Goal: Task Accomplishment & Management: Manage account settings

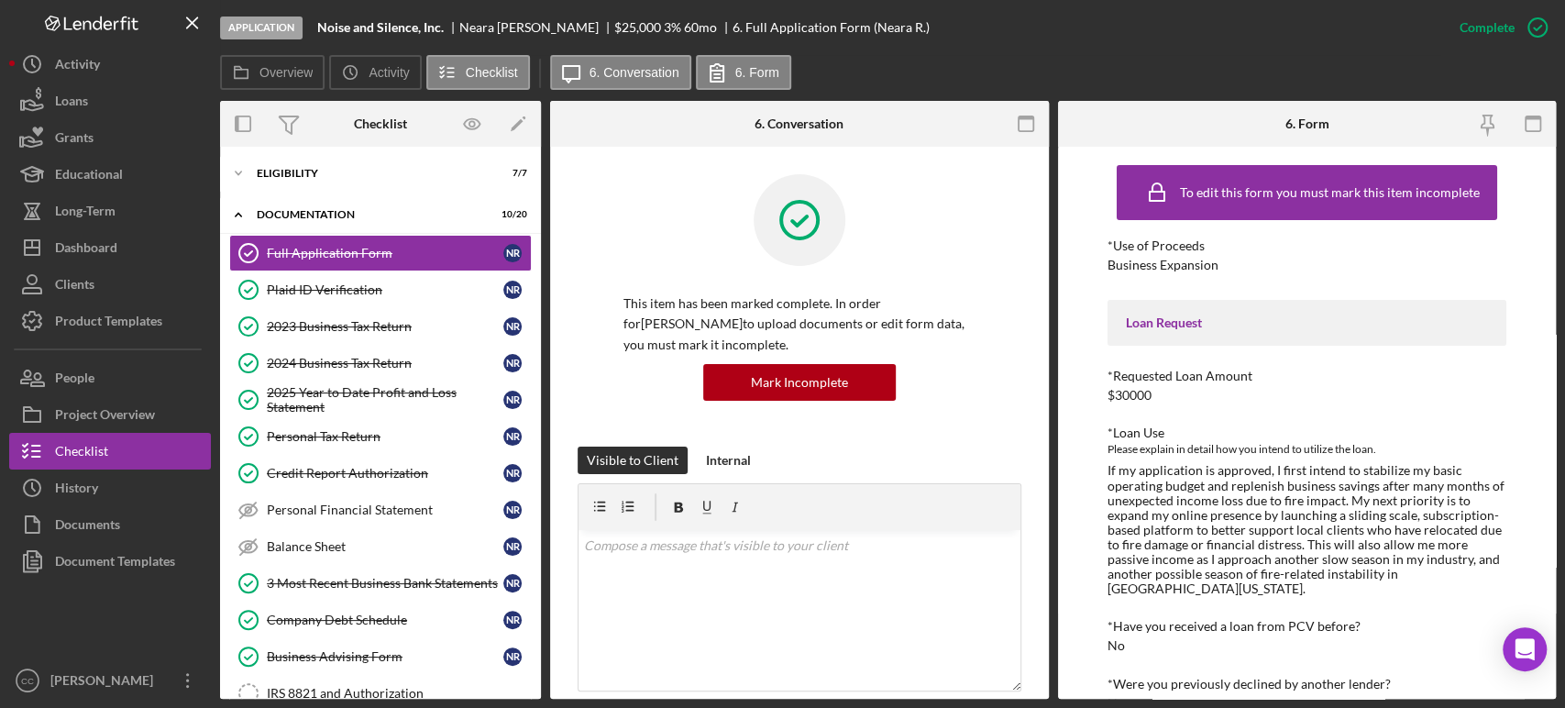
scroll to position [203, 0]
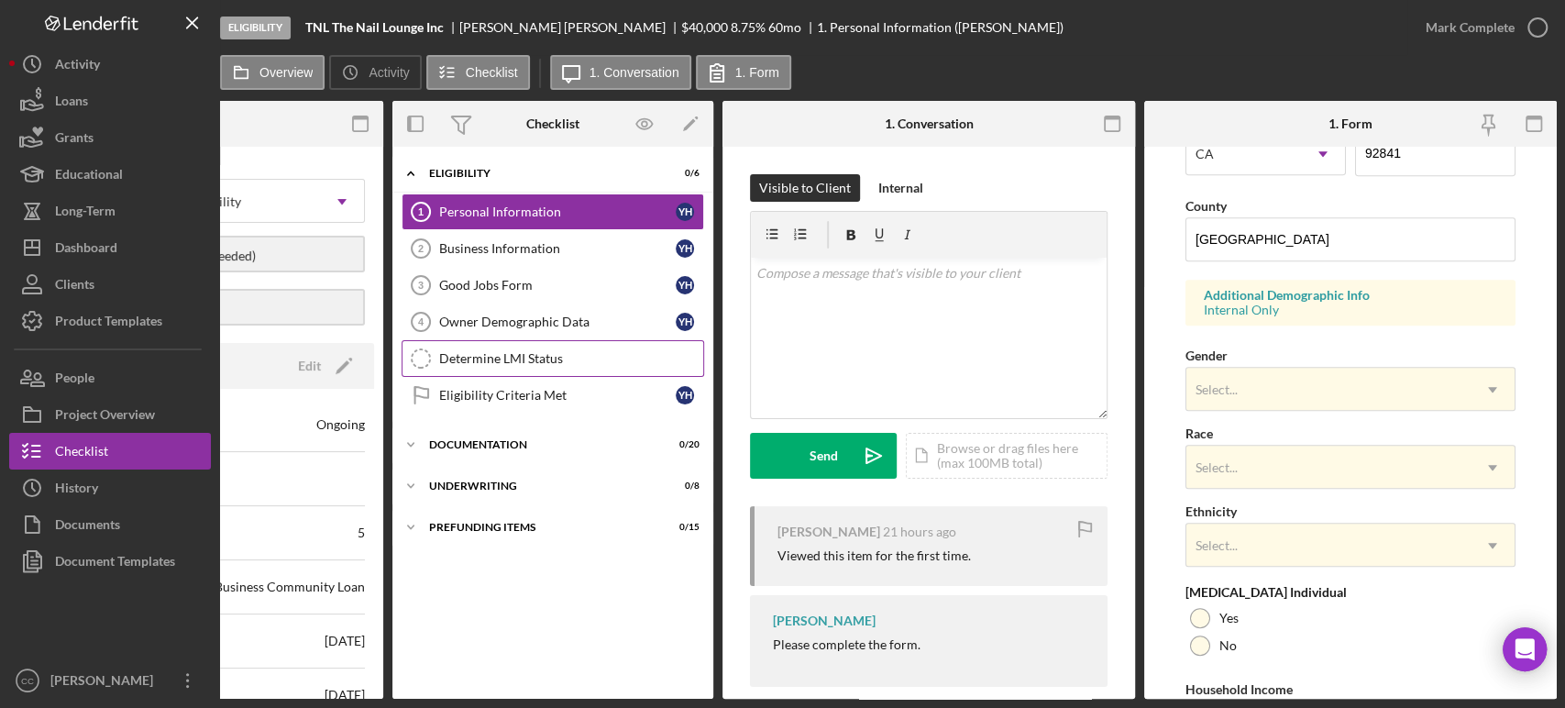
scroll to position [610, 0]
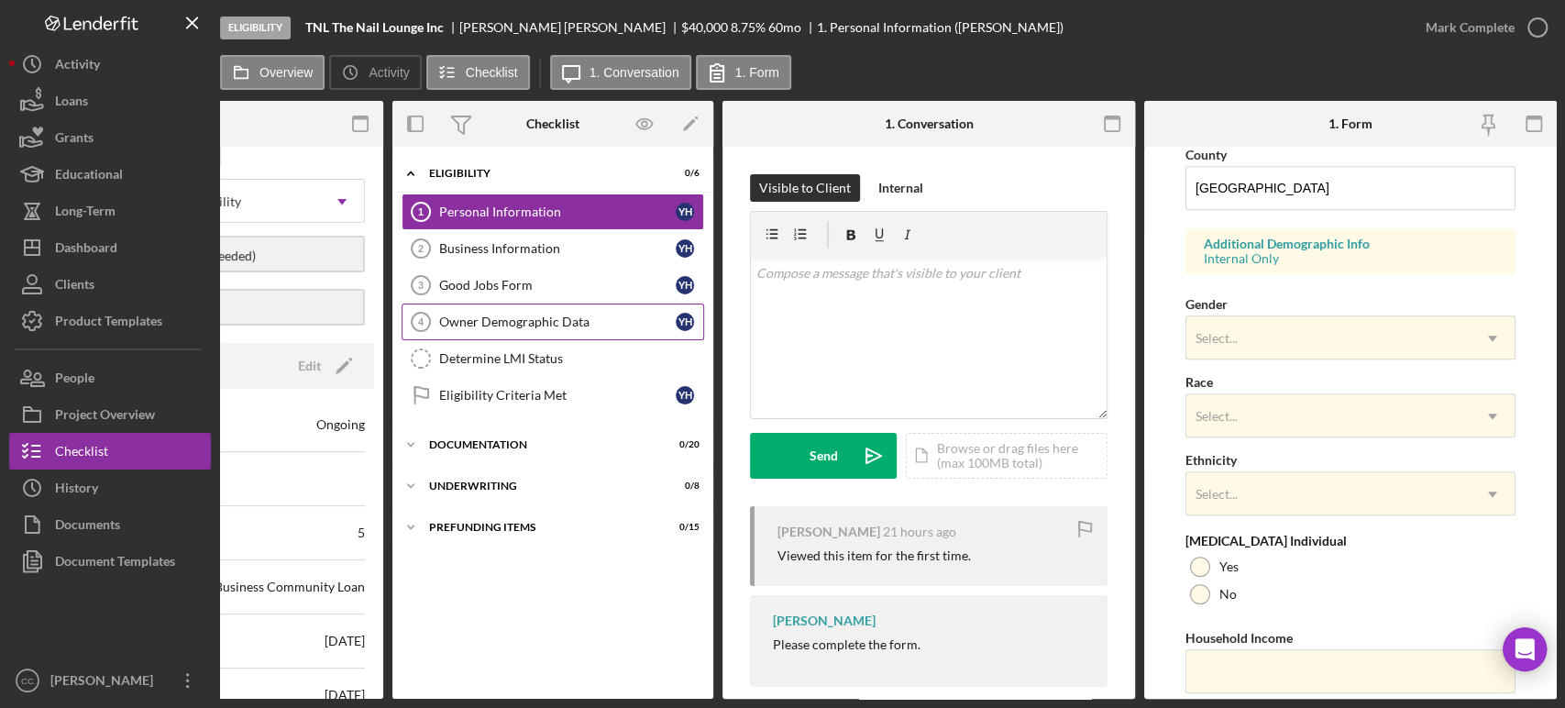
click at [520, 327] on div "Owner Demographic Data" at bounding box center [557, 321] width 236 height 15
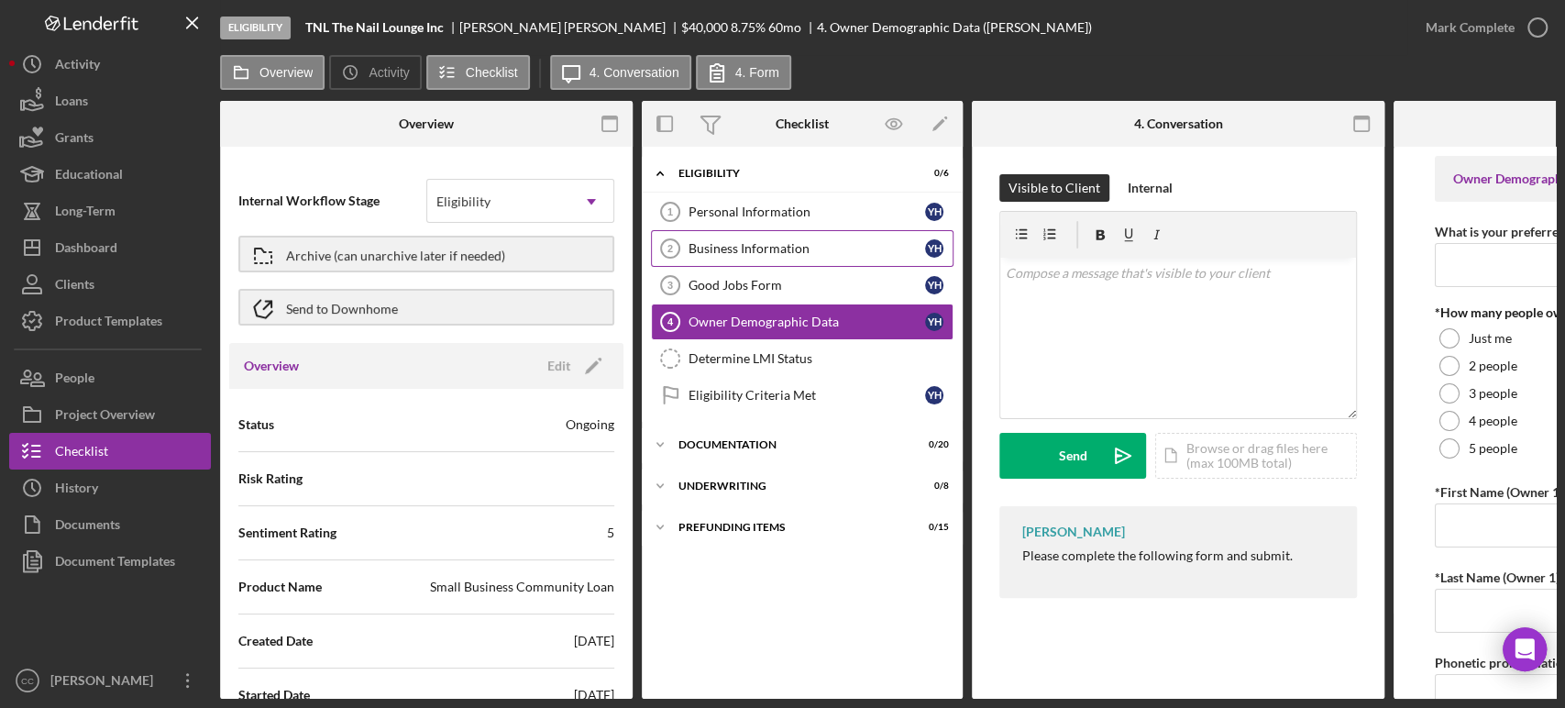
click at [756, 247] on div "Business Information" at bounding box center [806, 248] width 236 height 15
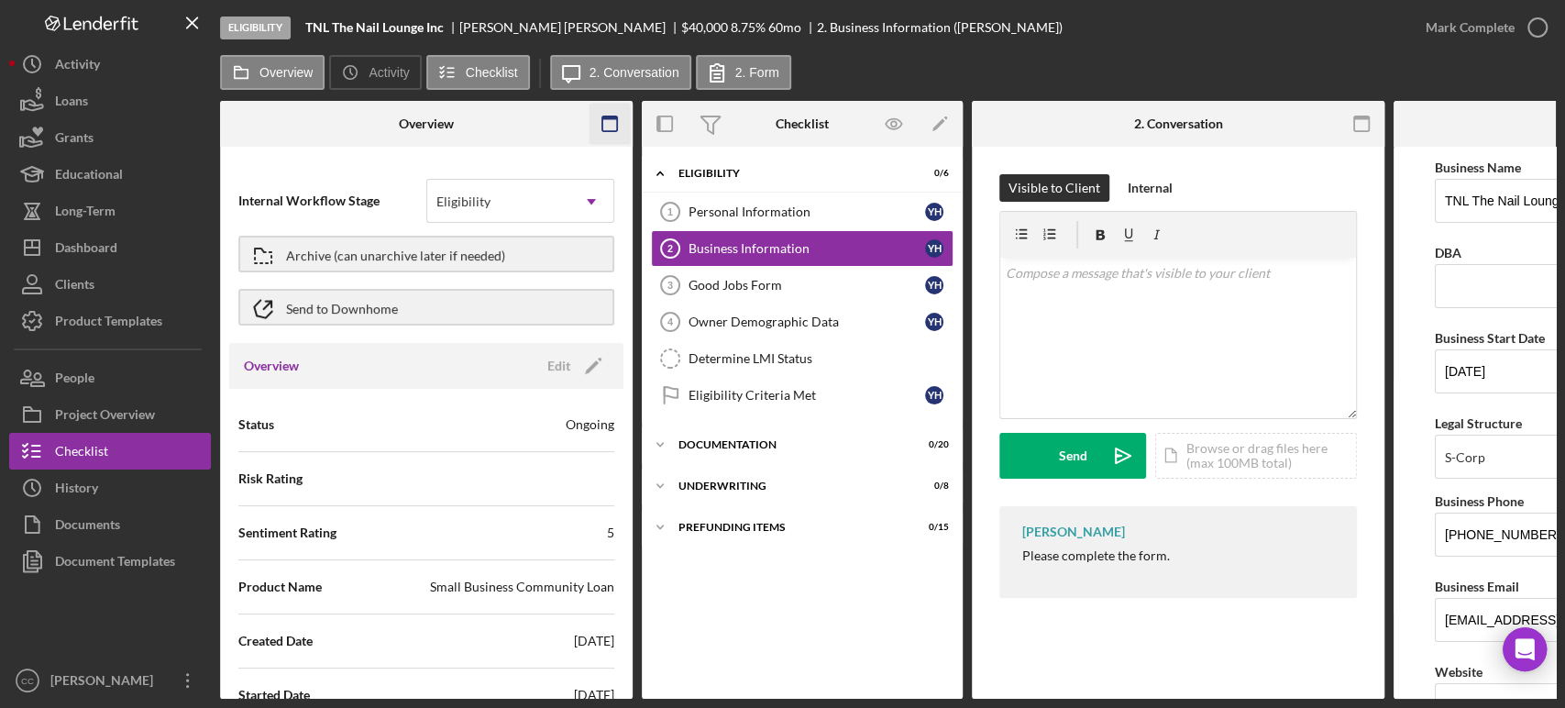
click at [610, 126] on icon "button" at bounding box center [609, 124] width 41 height 41
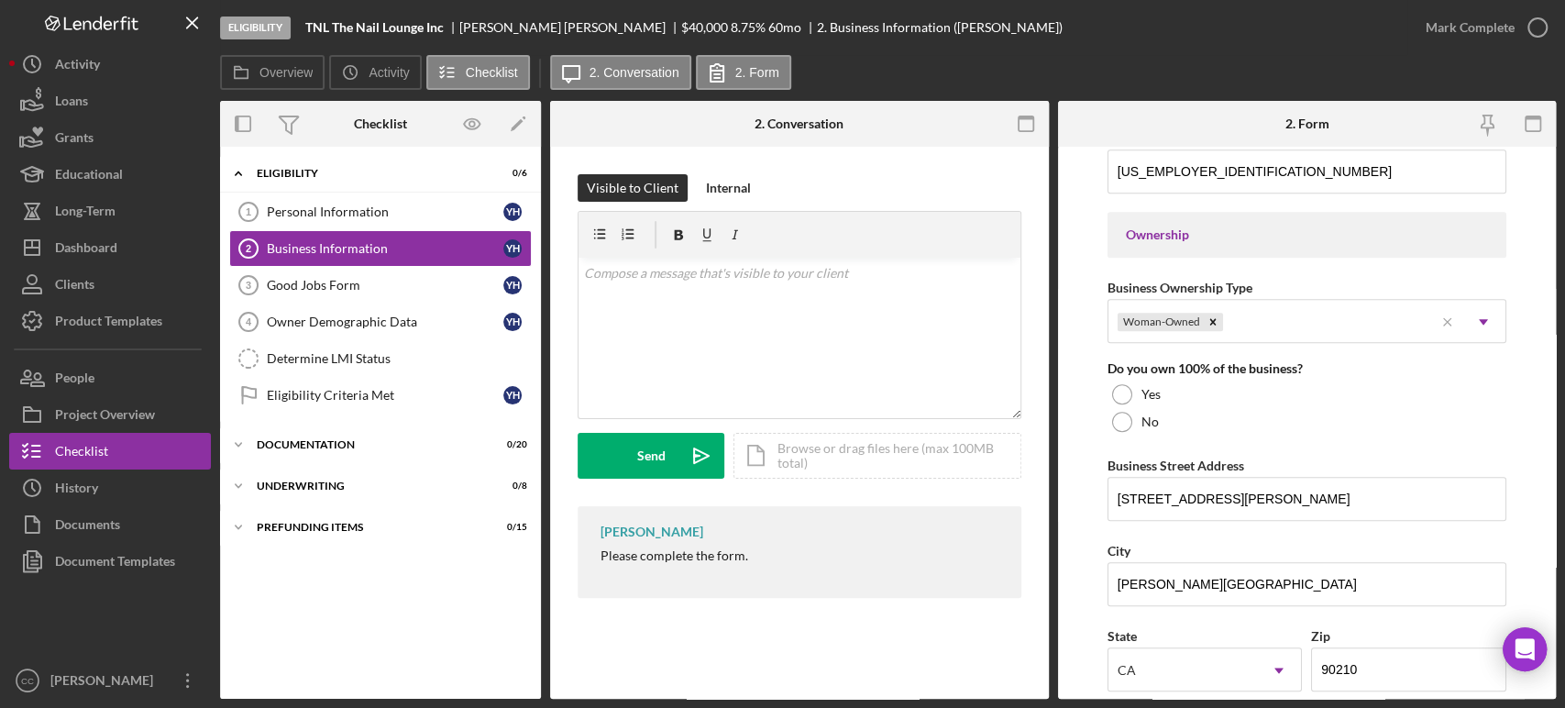
scroll to position [698, 0]
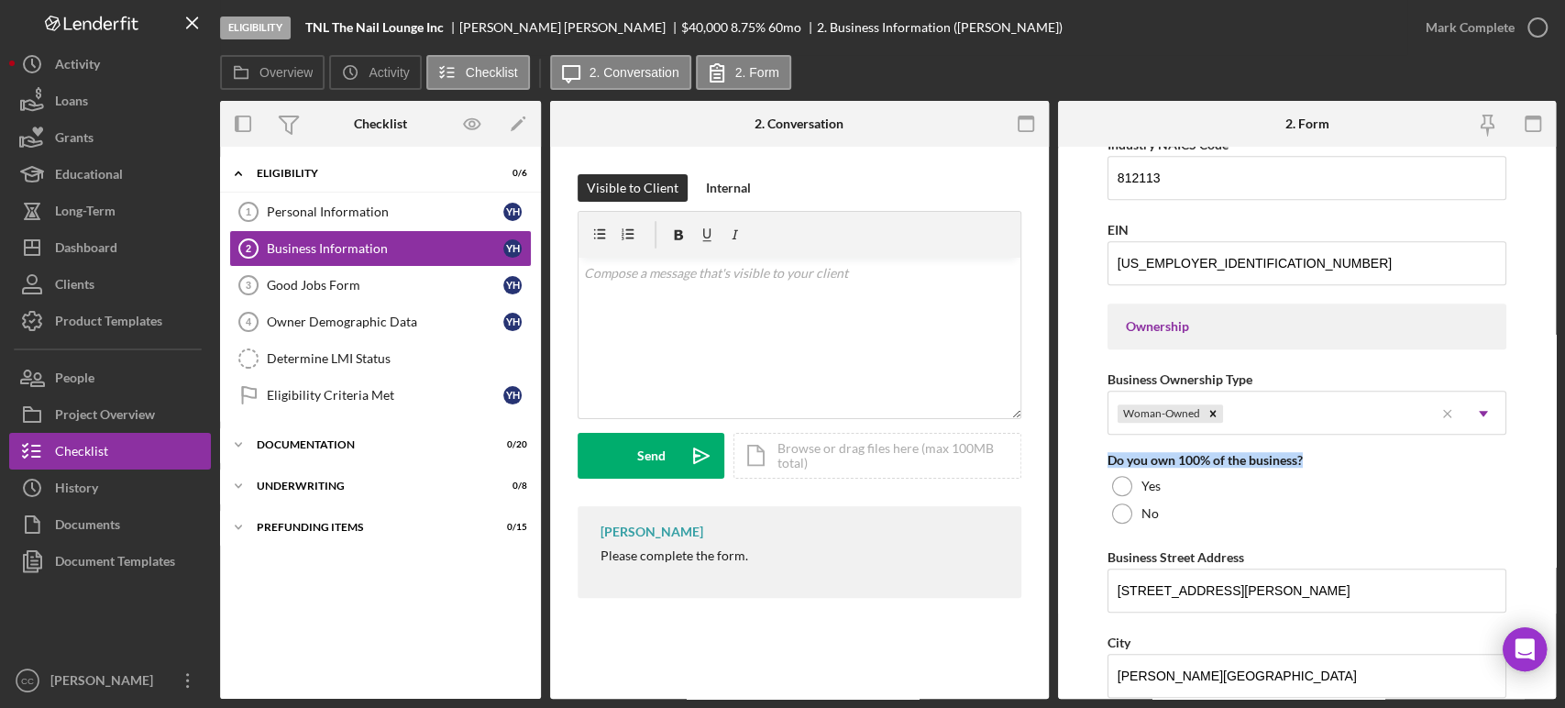
drag, startPoint x: 1324, startPoint y: 455, endPoint x: 1058, endPoint y: 460, distance: 266.8
click at [1058, 460] on form "Business Name TNL The Nail Lounge Inc DBA Business Start Date [DATE] Legal Stru…" at bounding box center [1307, 423] width 499 height 552
copy div "Do you own 100% of the business?"
click at [727, 297] on div "v Color teal Color pink Remove color Add row above Add row below Add column bef…" at bounding box center [799, 338] width 442 height 160
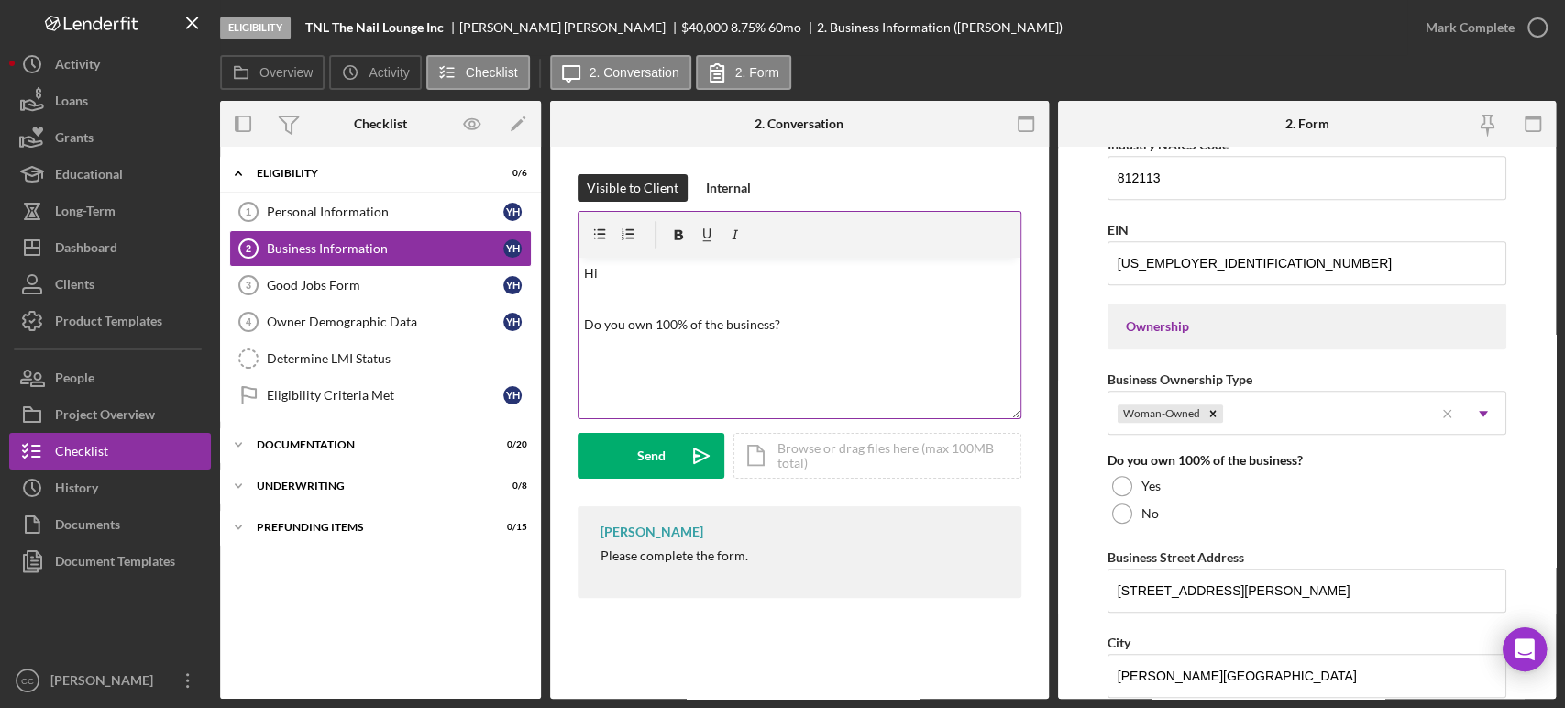
click at [638, 300] on p at bounding box center [799, 299] width 431 height 20
click at [480, 25] on div "[PERSON_NAME]" at bounding box center [570, 27] width 222 height 15
copy div "[PERSON_NAME]"
click at [634, 272] on p "Hi" at bounding box center [799, 273] width 431 height 20
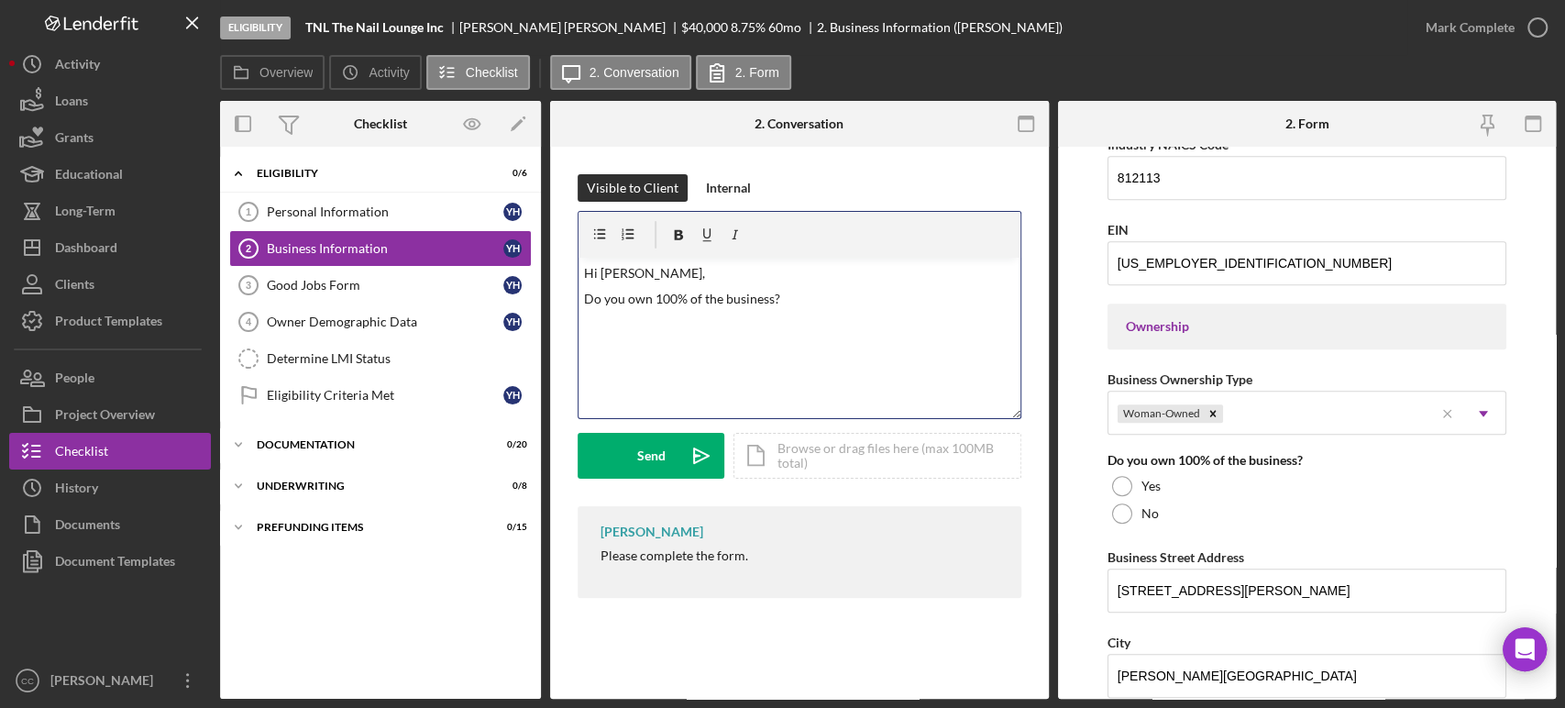
click at [836, 301] on p "Do you own 100% of the business?" at bounding box center [799, 299] width 431 height 20
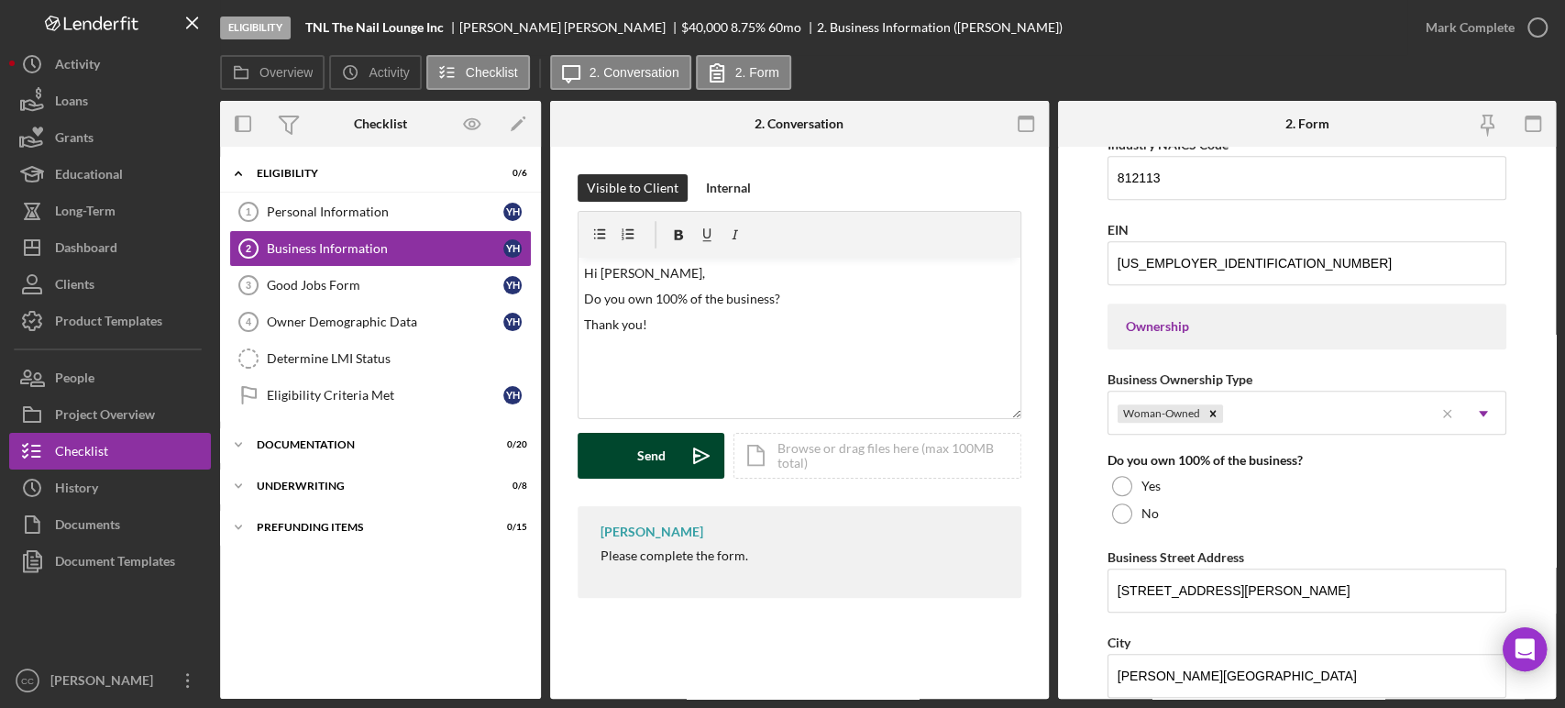
click at [675, 467] on button "Send Icon/icon-invite-send" at bounding box center [650, 456] width 147 height 46
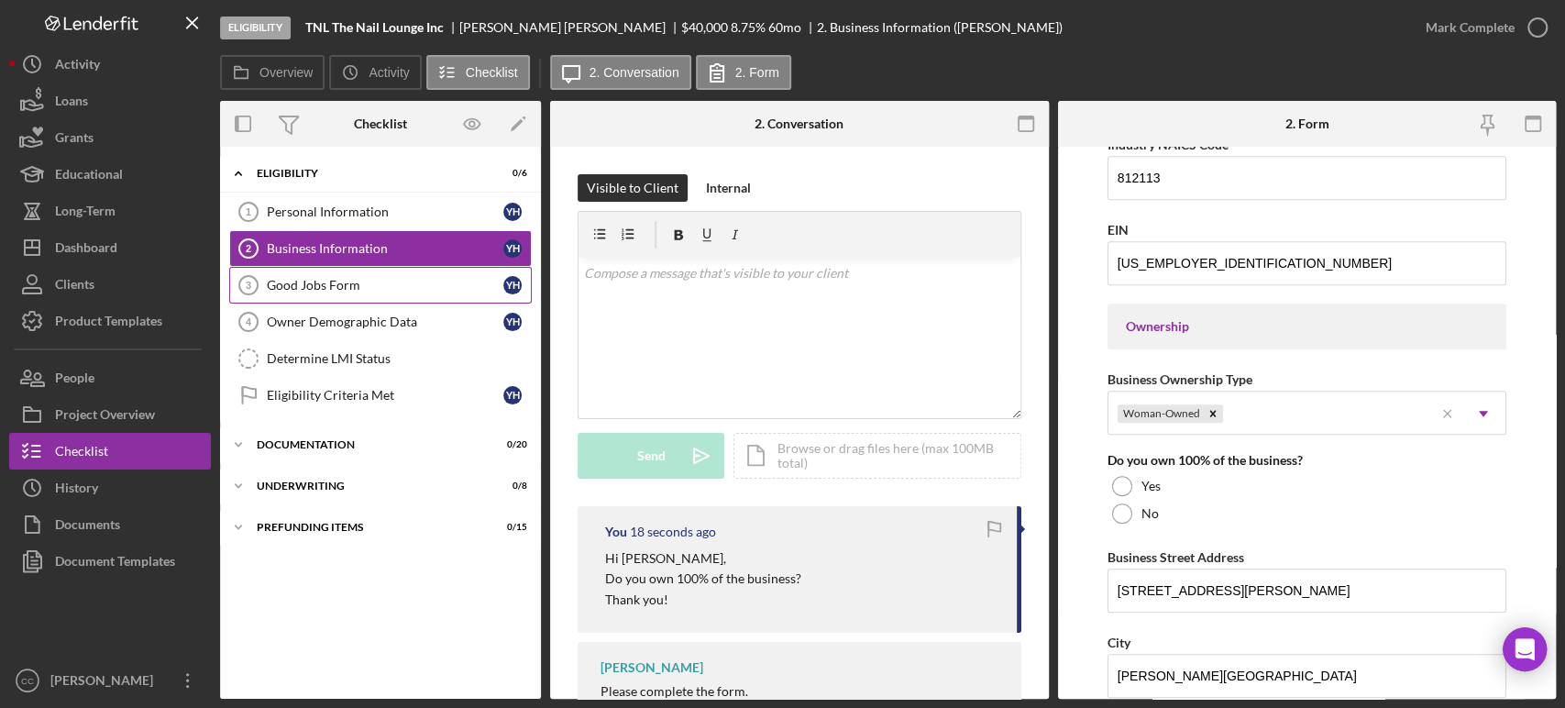
click at [372, 282] on div "Good Jobs Form" at bounding box center [385, 285] width 236 height 15
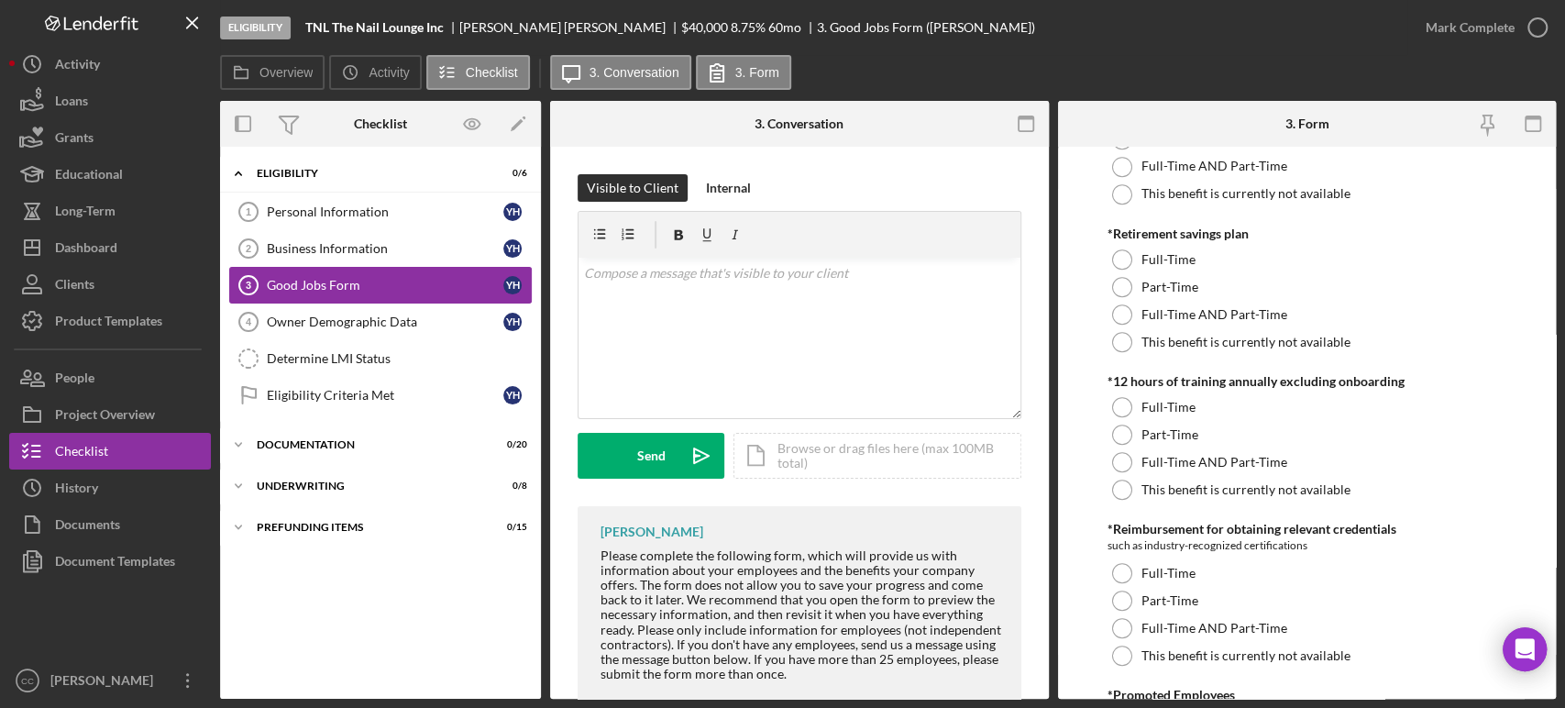
scroll to position [917, 0]
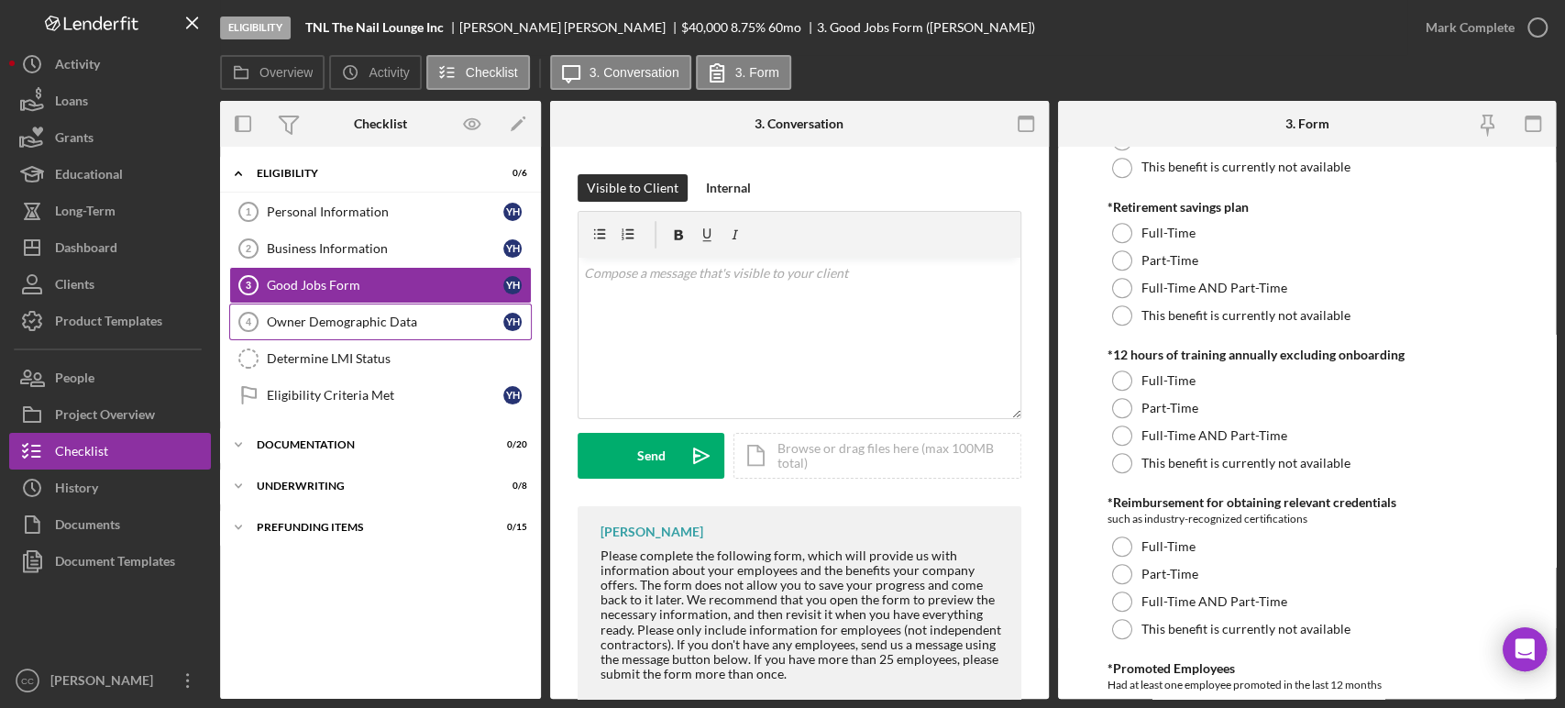
click at [300, 325] on div "Owner Demographic Data" at bounding box center [385, 321] width 236 height 15
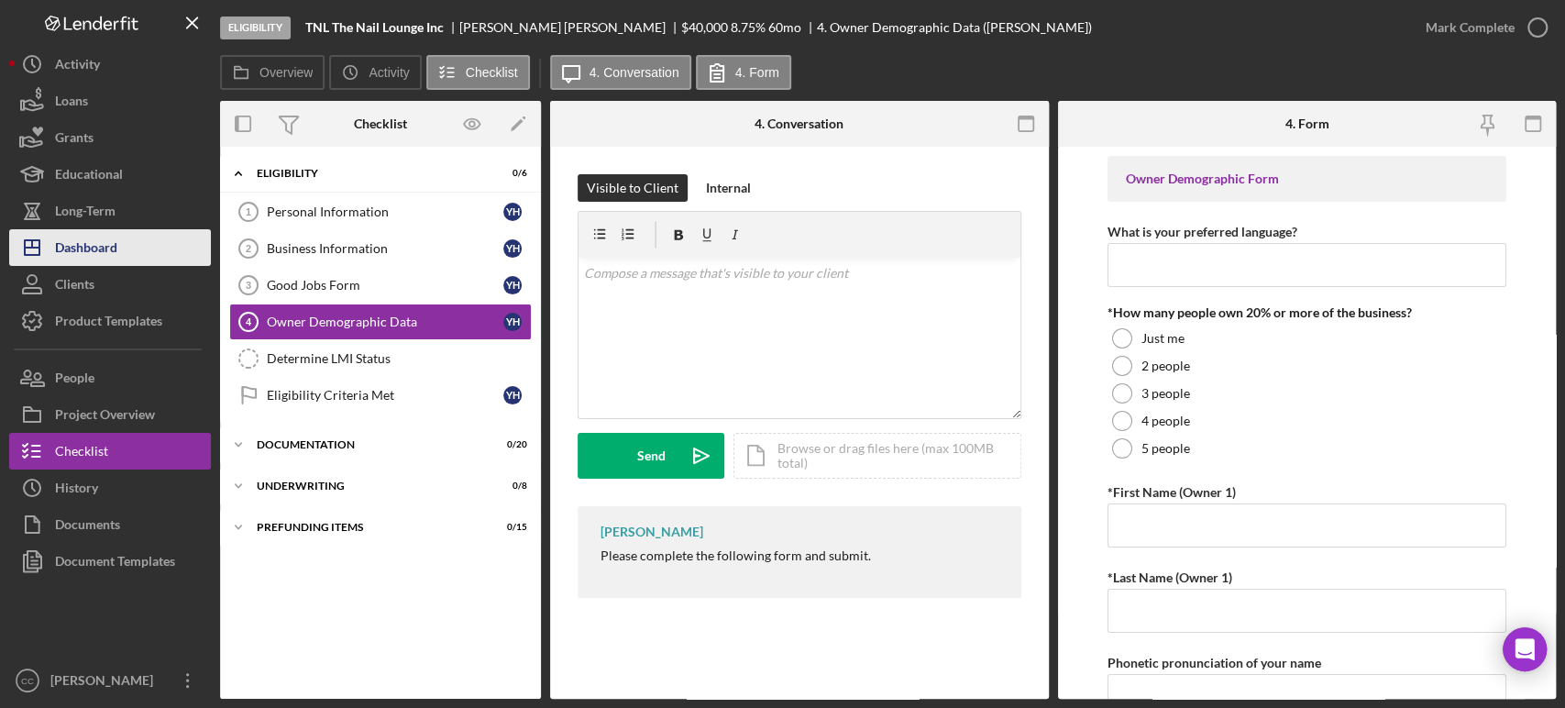
click at [97, 255] on div "Dashboard" at bounding box center [86, 249] width 62 height 41
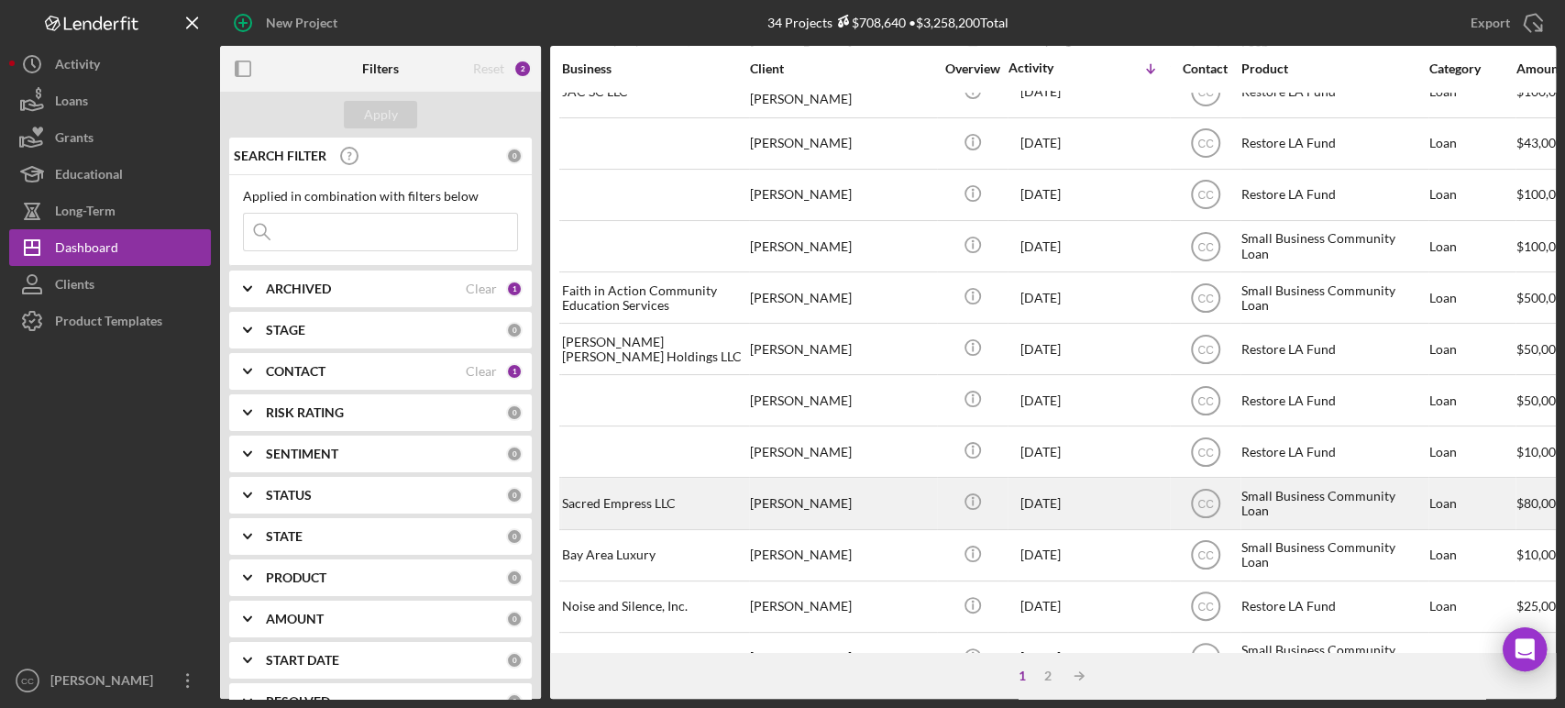
scroll to position [738, 0]
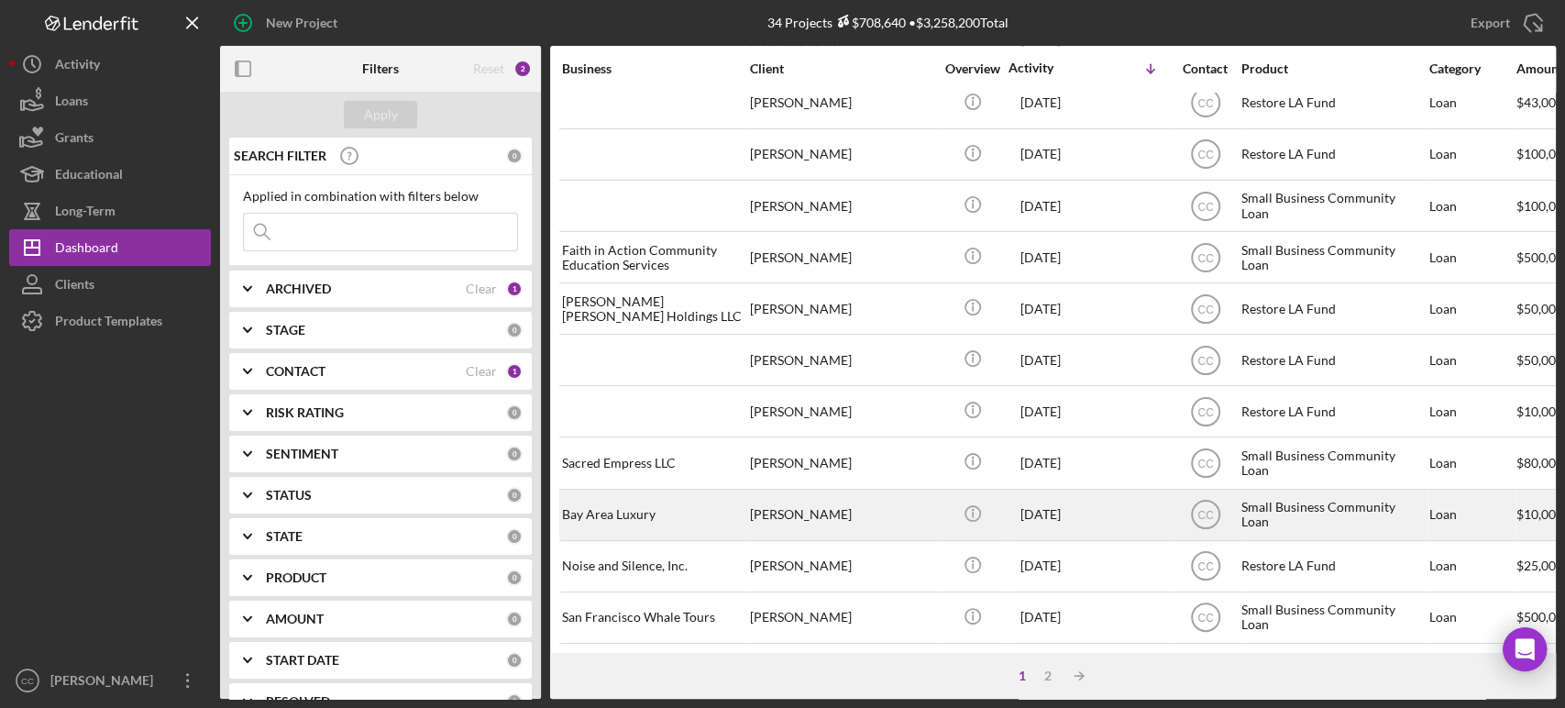
click at [868, 509] on div "[PERSON_NAME]" at bounding box center [841, 514] width 183 height 49
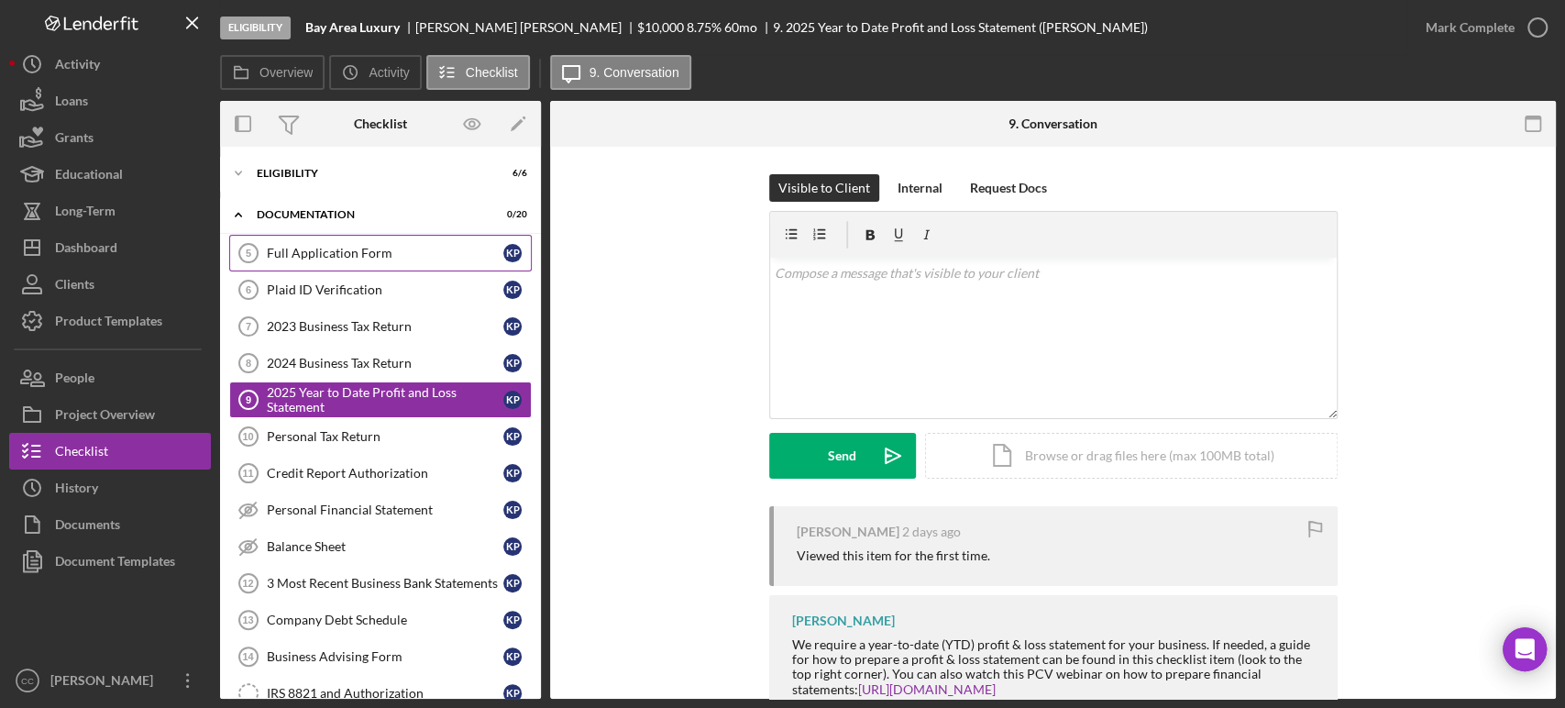
click at [323, 251] on div "Full Application Form" at bounding box center [385, 253] width 236 height 15
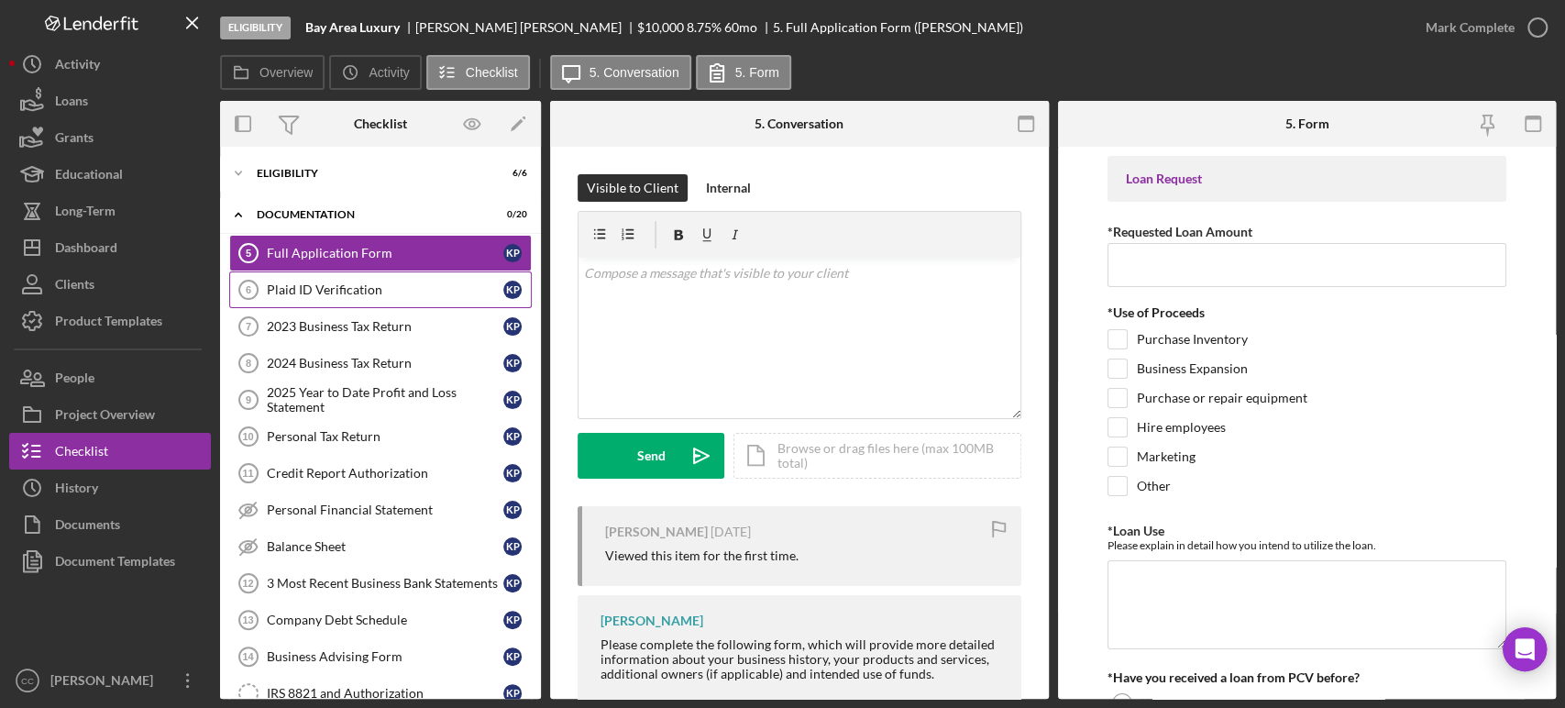
click at [350, 299] on link "Plaid ID Verification 6 Plaid ID Verification K P" at bounding box center [380, 289] width 302 height 37
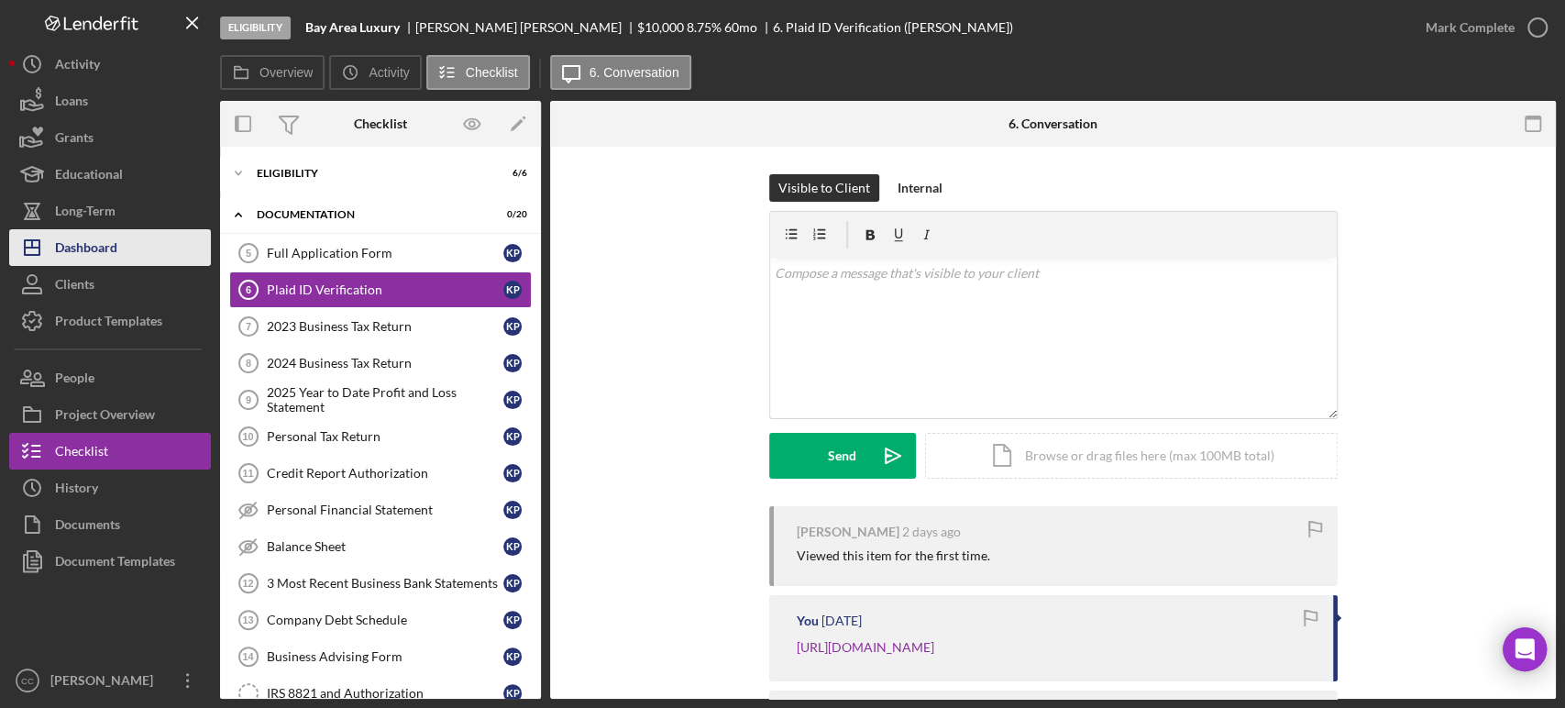
click at [95, 247] on div "Dashboard" at bounding box center [86, 249] width 62 height 41
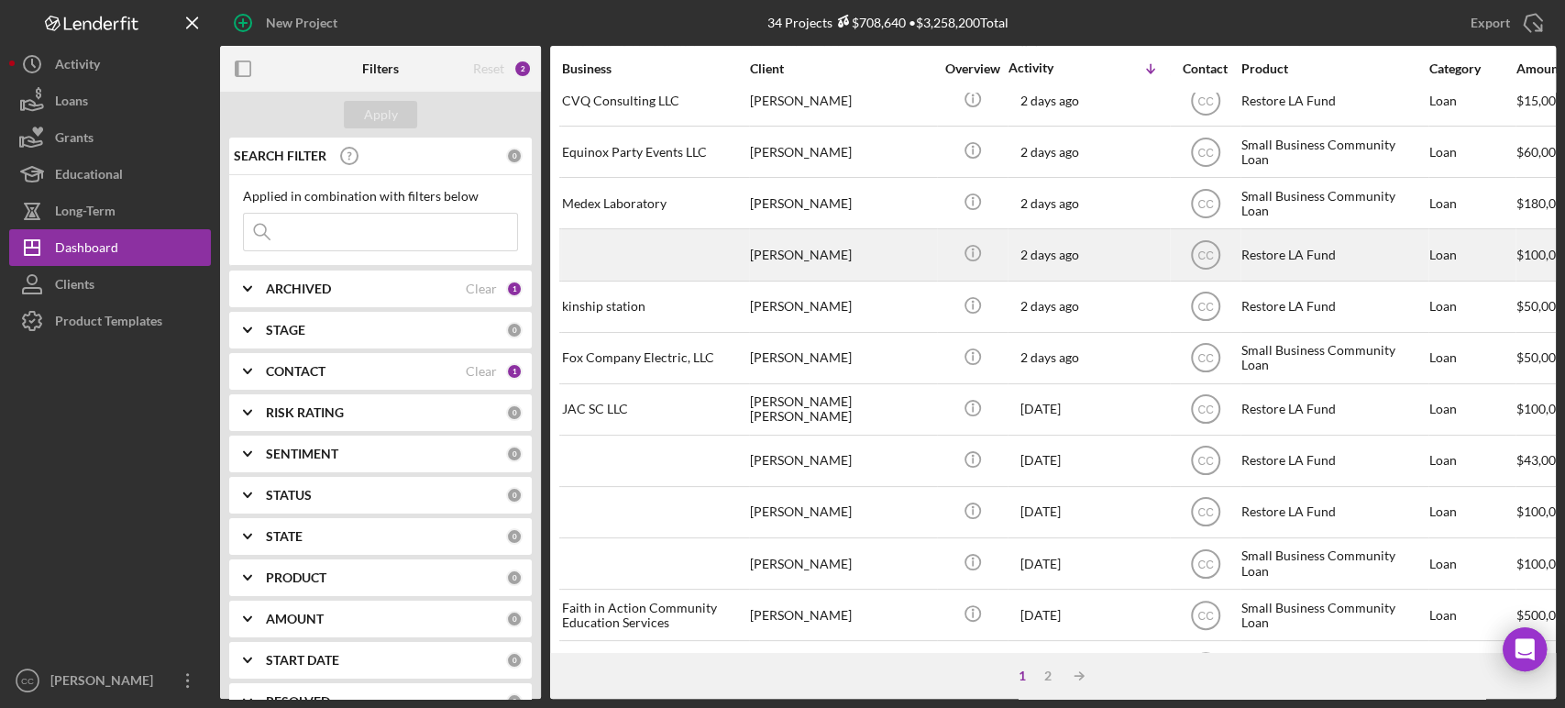
scroll to position [330, 0]
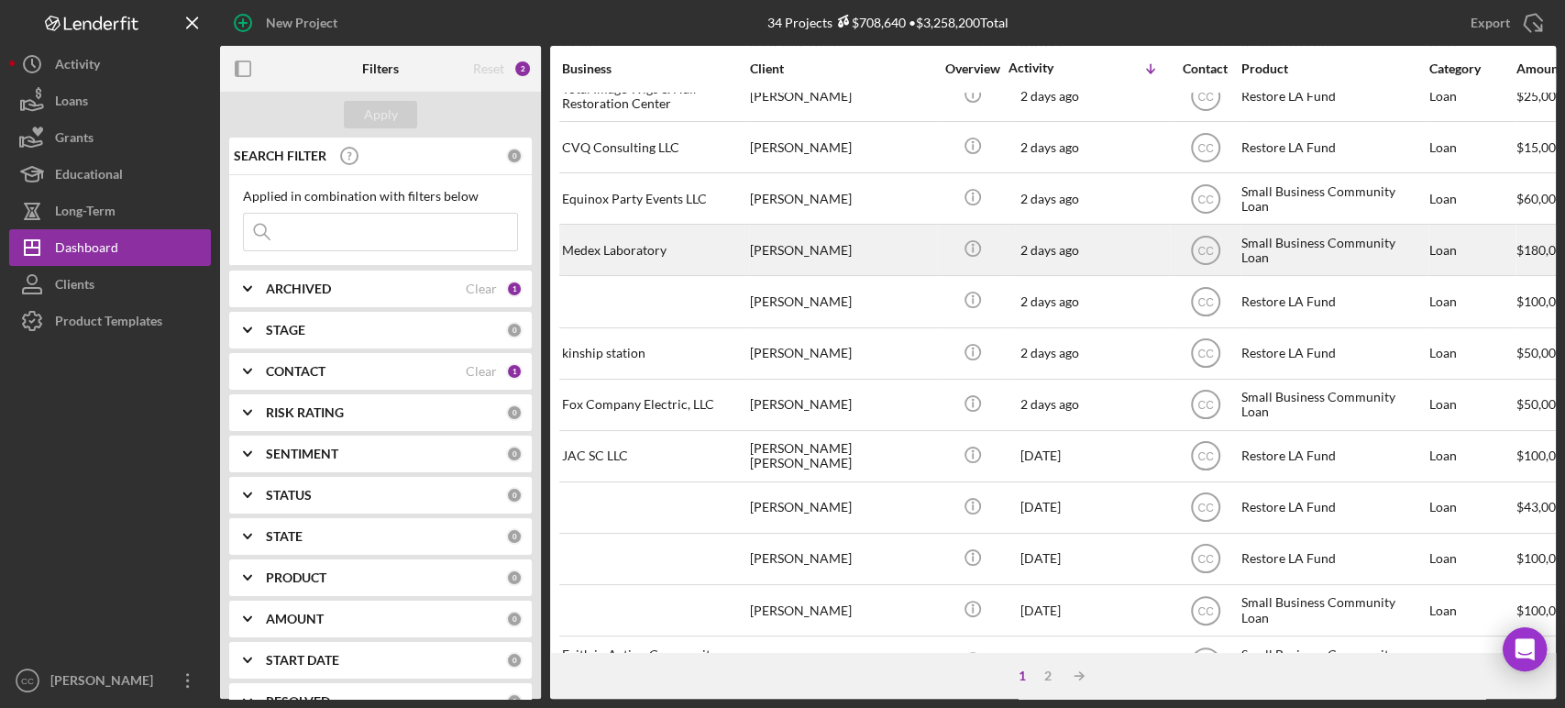
click at [894, 246] on div "[PERSON_NAME]" at bounding box center [841, 249] width 183 height 49
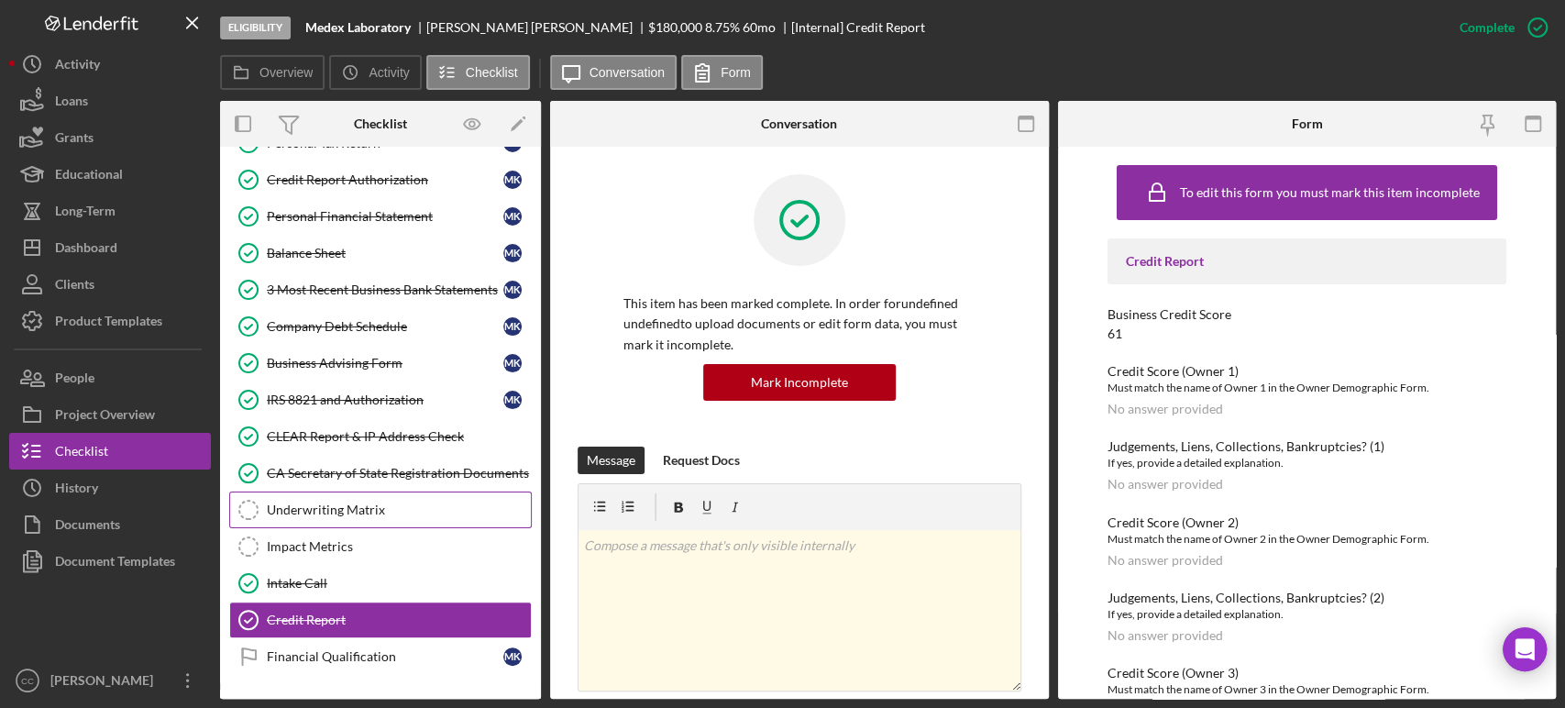
scroll to position [262, 0]
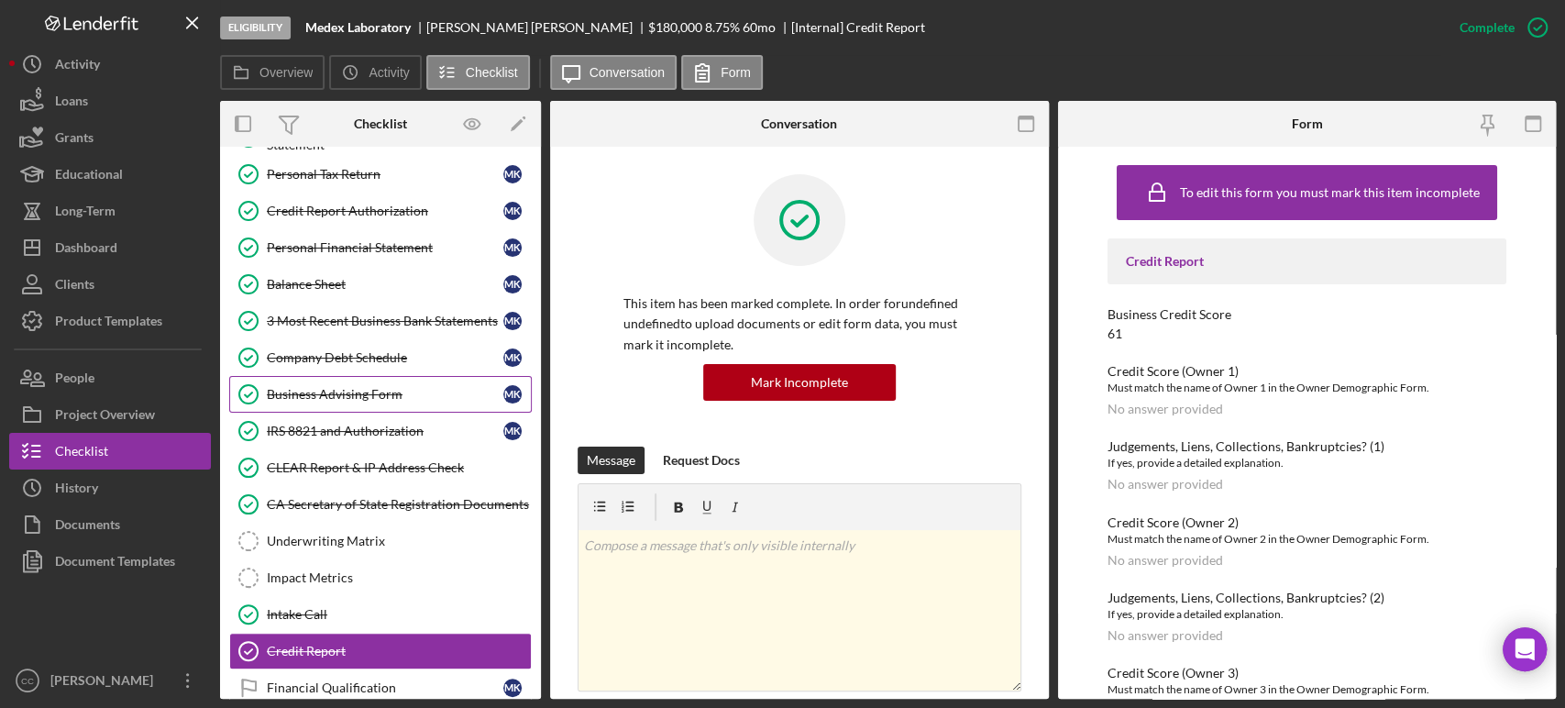
click at [371, 390] on div "Business Advising Form" at bounding box center [385, 394] width 236 height 15
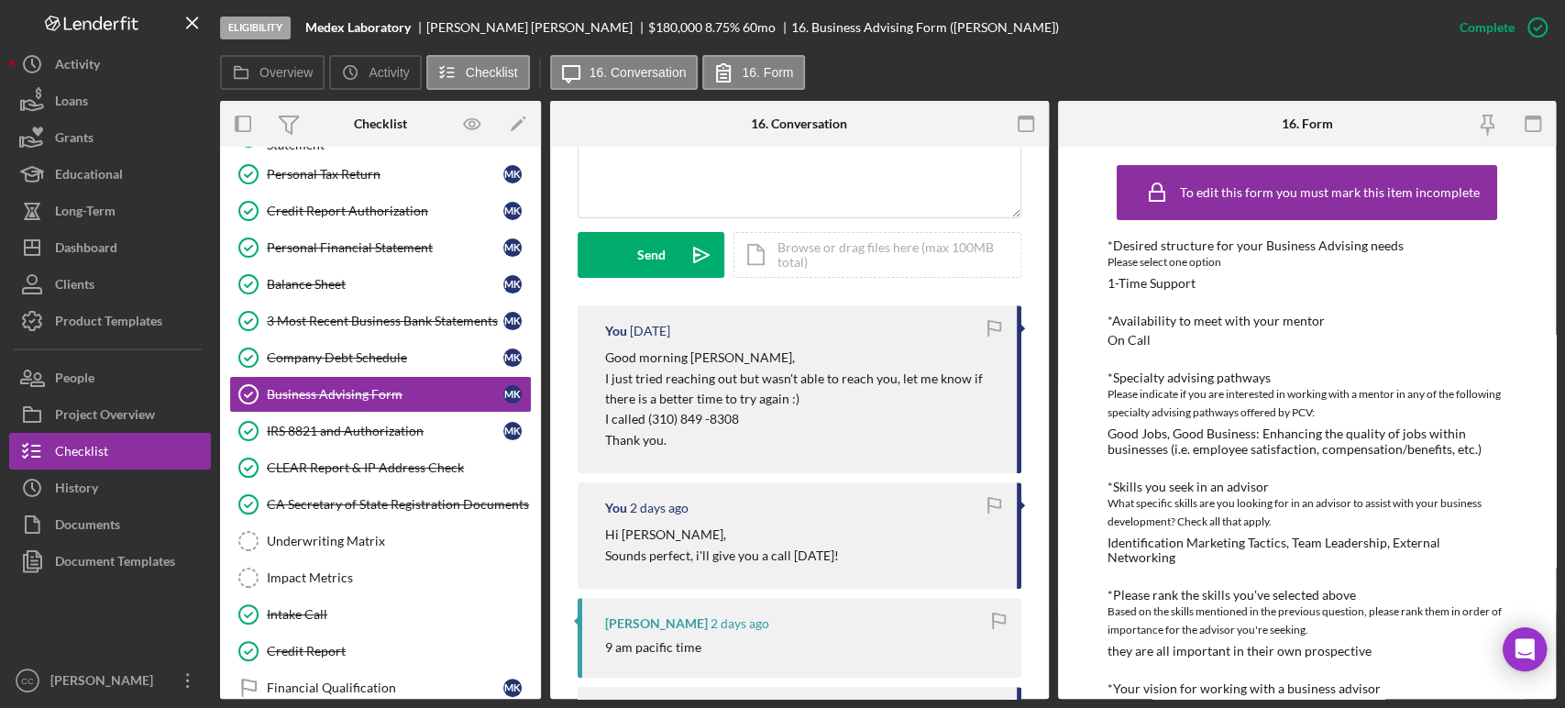
scroll to position [509, 0]
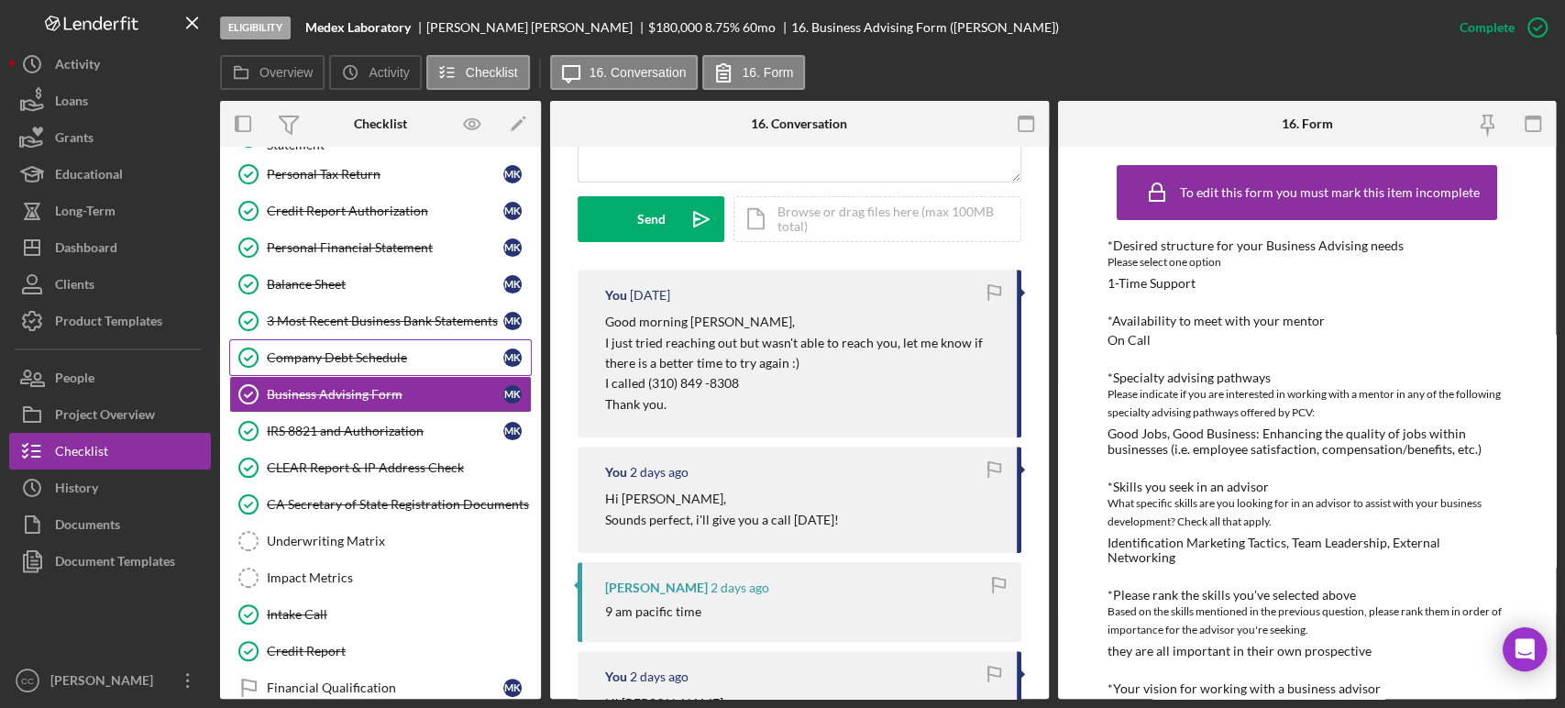
click at [354, 356] on div "Company Debt Schedule" at bounding box center [385, 357] width 236 height 15
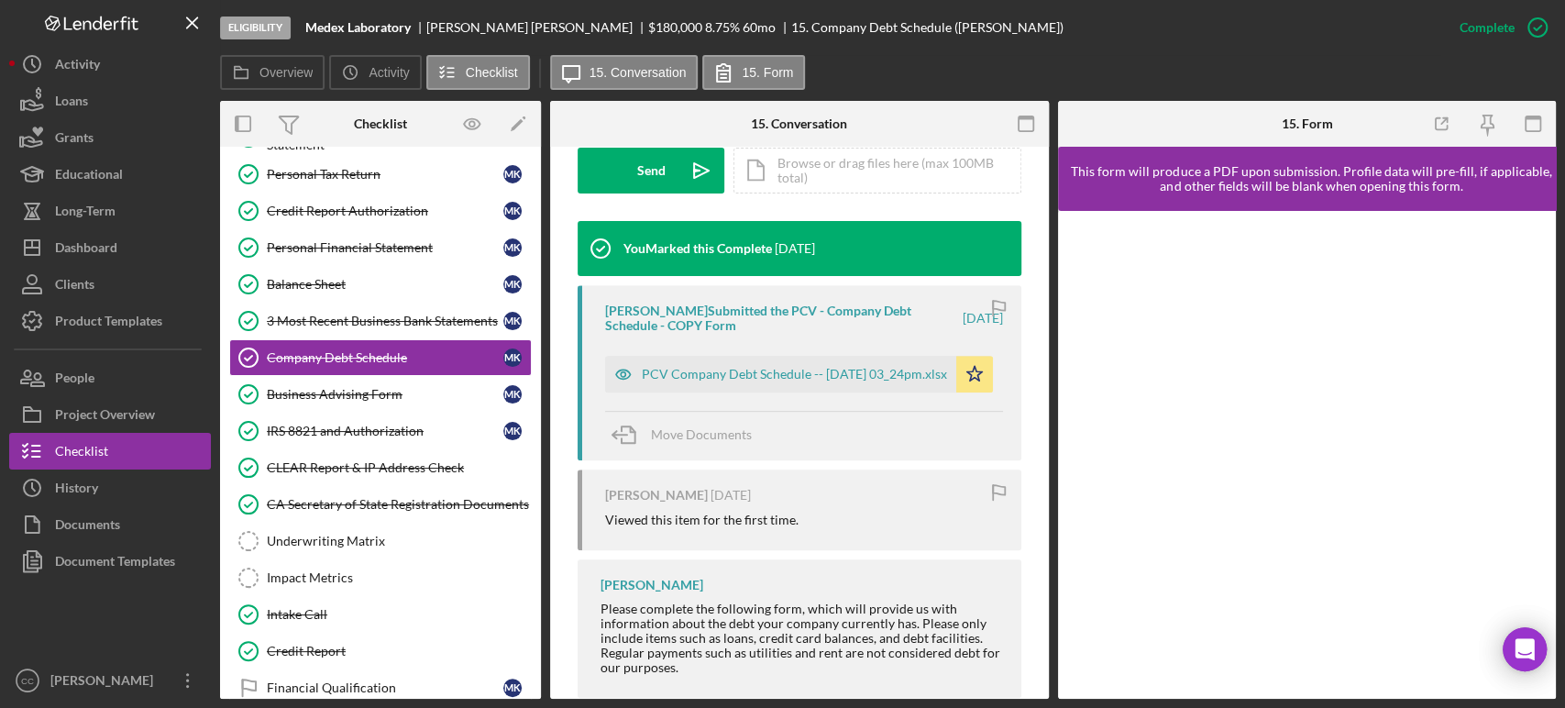
scroll to position [592, 0]
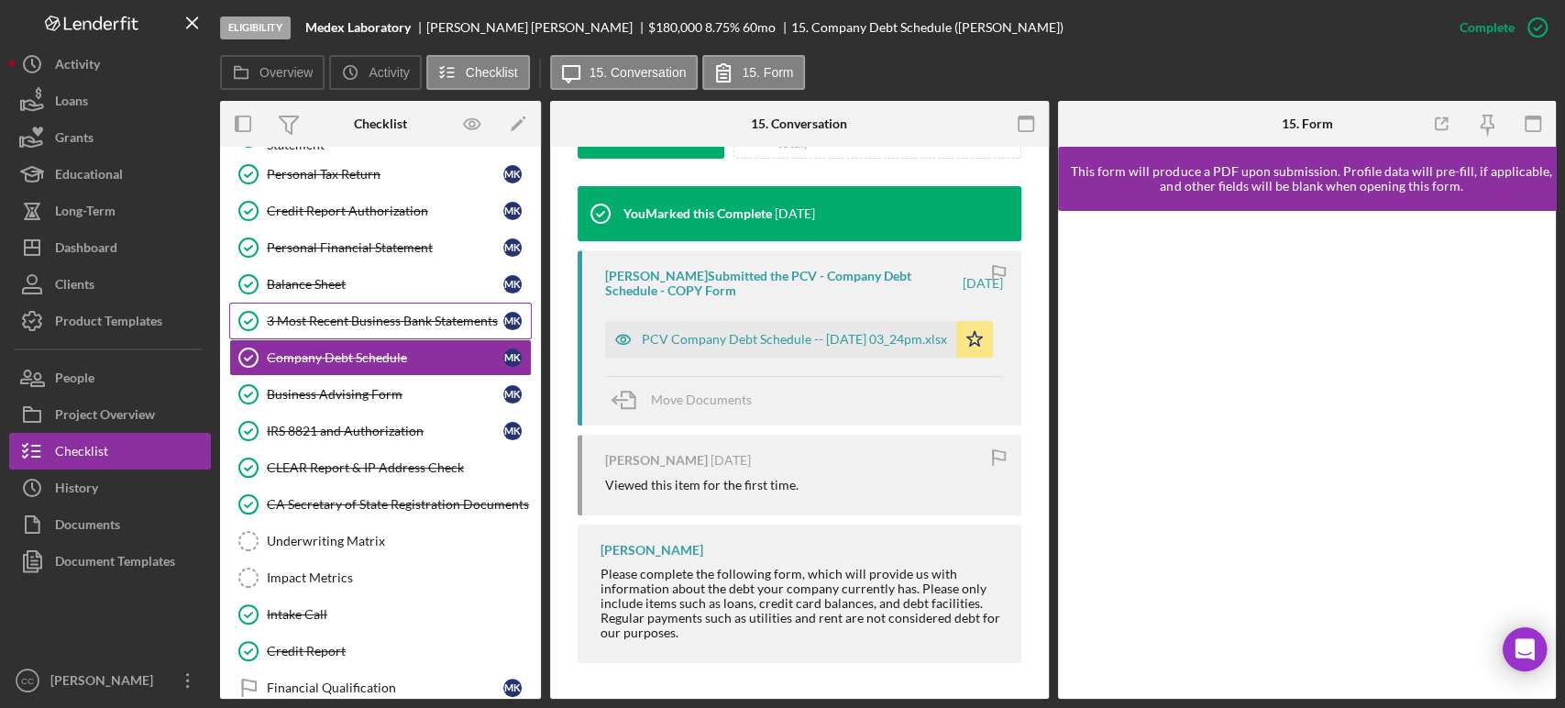
click at [344, 307] on link "3 Most Recent Business Bank Statements 3 Most Recent Business Bank Statements M…" at bounding box center [380, 320] width 302 height 37
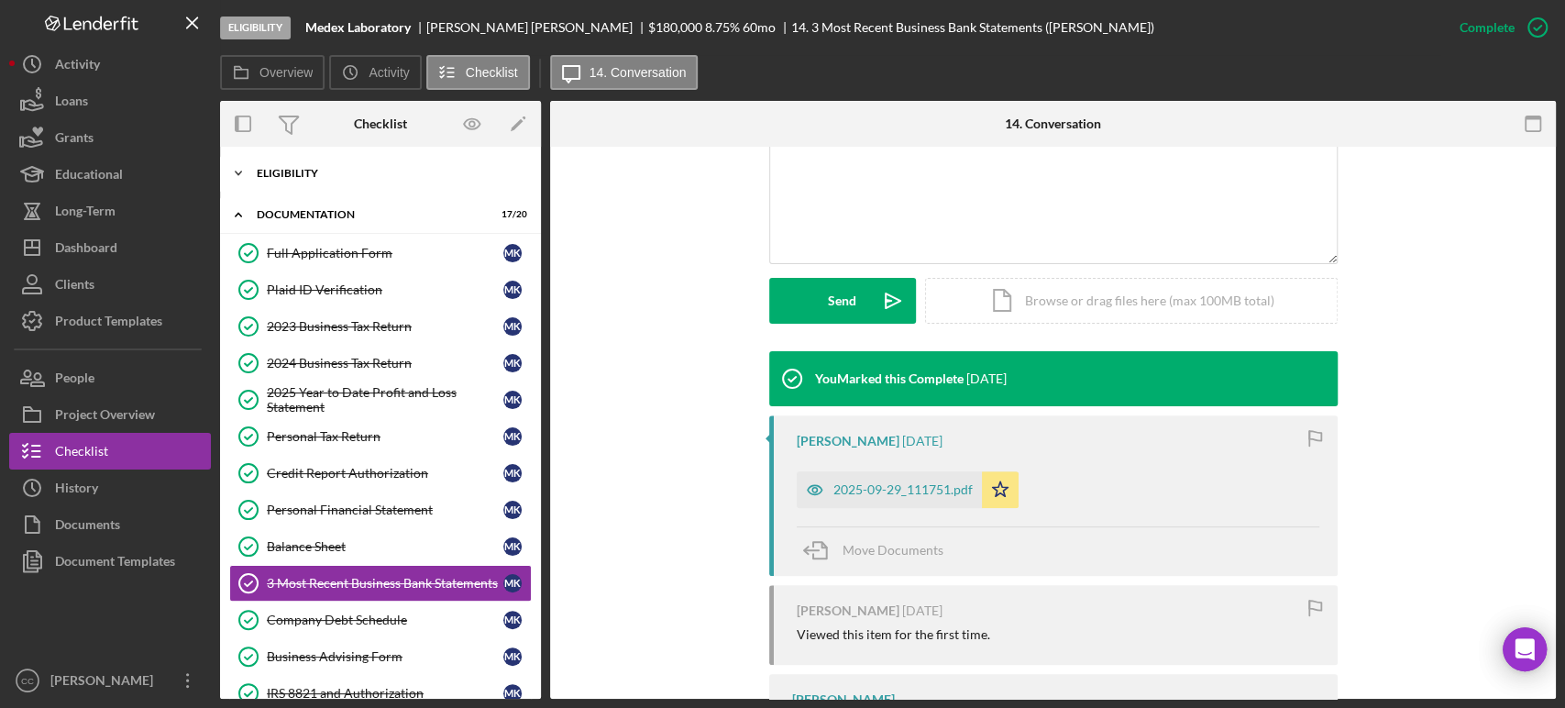
click at [286, 162] on div "Icon/Expander Eligibility 6 / 6" at bounding box center [380, 173] width 321 height 37
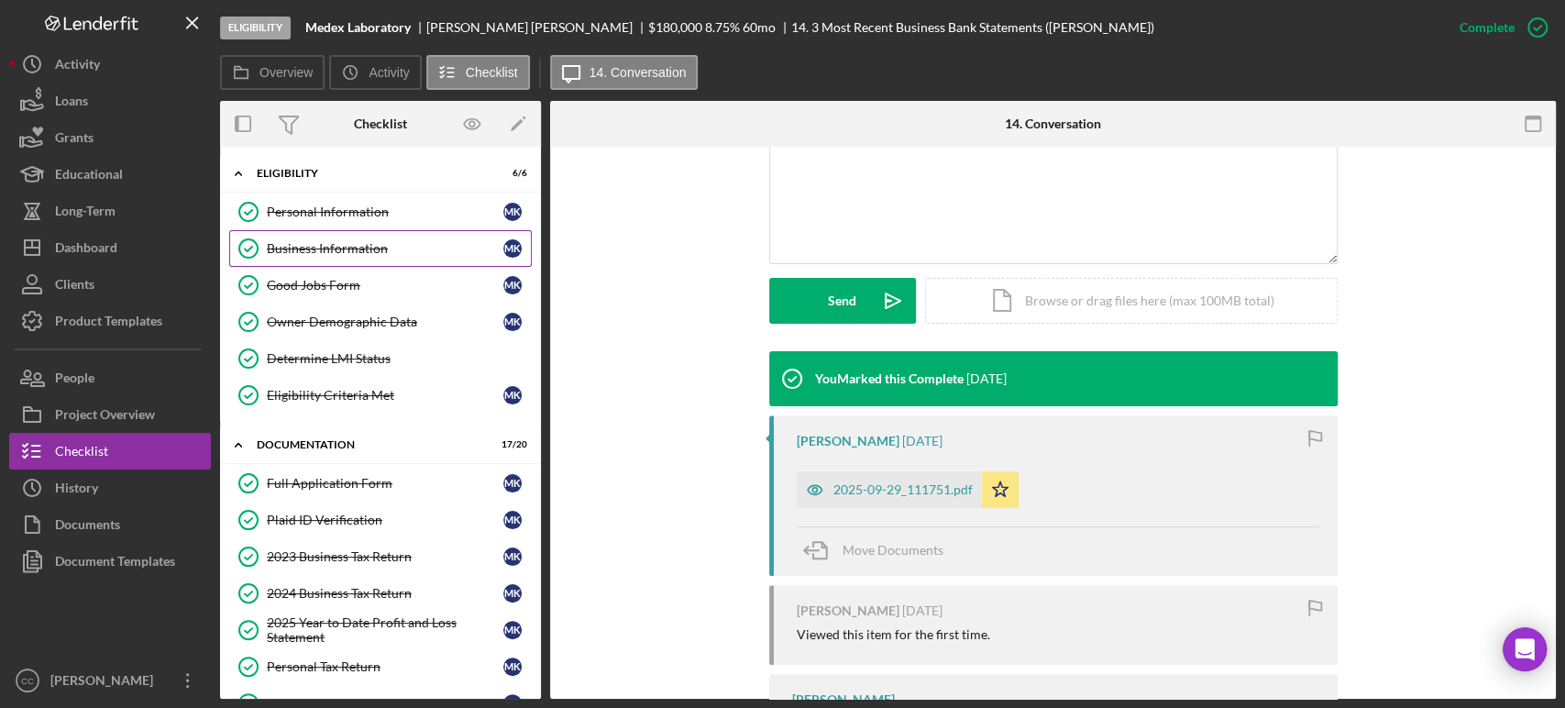
click at [359, 247] on div "Business Information" at bounding box center [385, 248] width 236 height 15
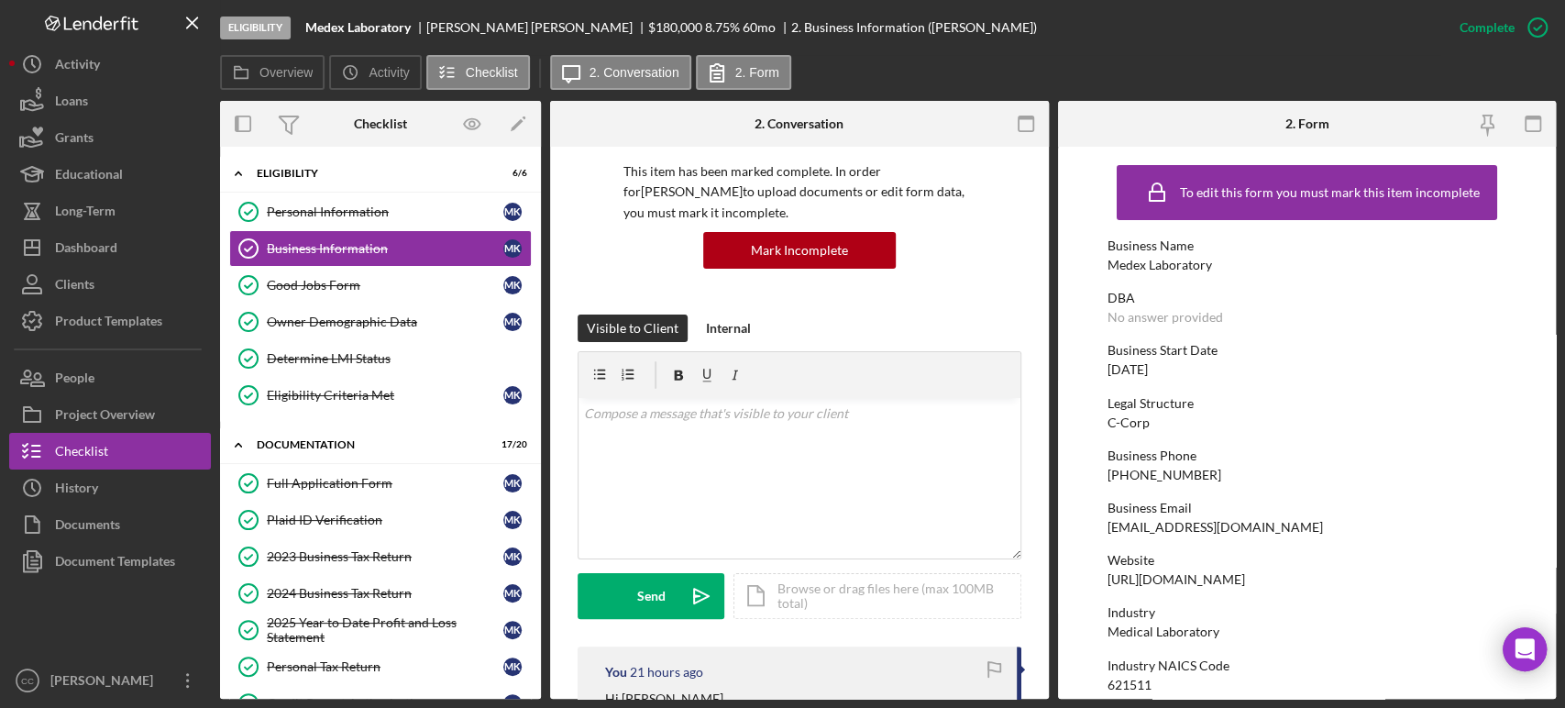
scroll to position [407, 0]
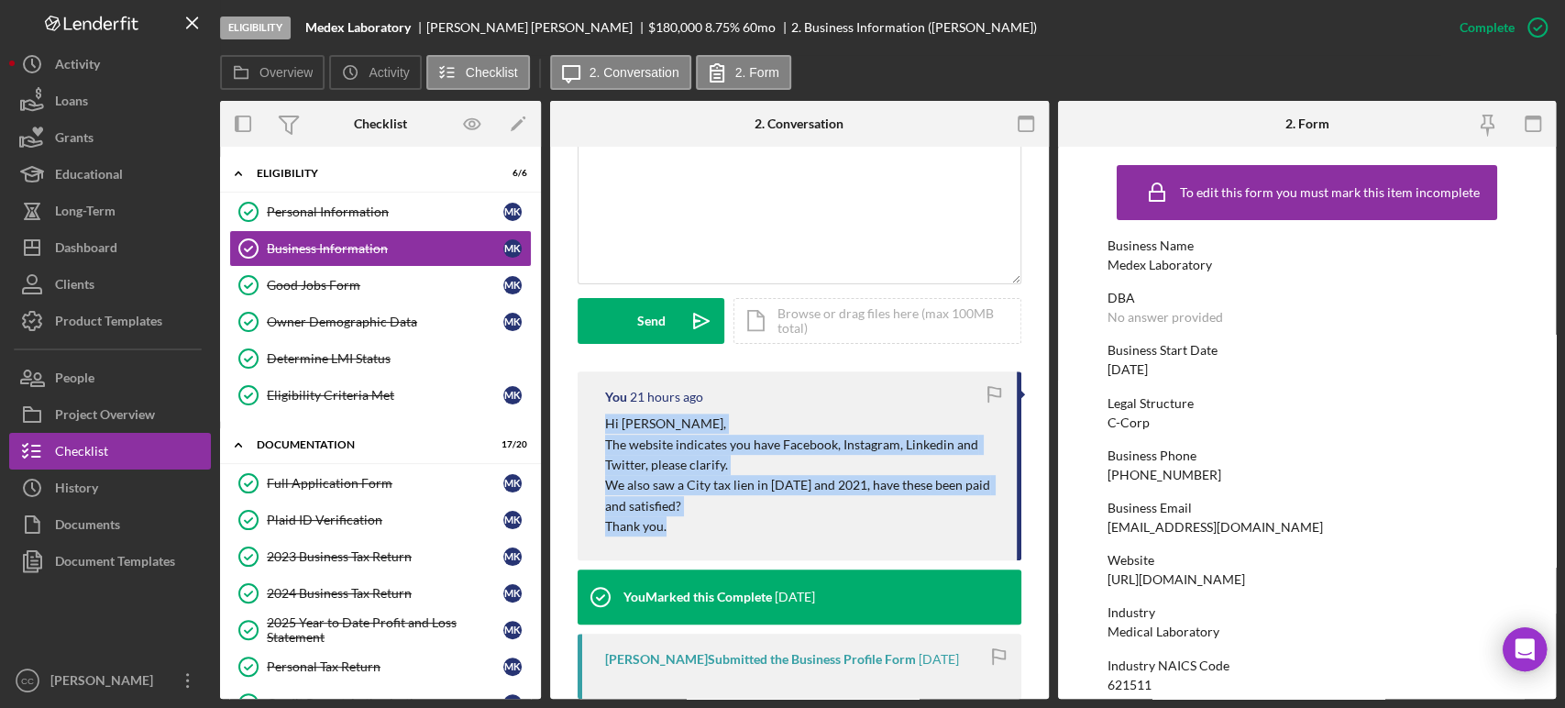
drag, startPoint x: 691, startPoint y: 526, endPoint x: 603, endPoint y: 416, distance: 140.9
click at [603, 416] on div "You 21 hours ago Hi [PERSON_NAME], The website indicates you have Facebook, Ins…" at bounding box center [799, 465] width 444 height 188
copy div "Hi [PERSON_NAME], The website indicates you have Facebook, Instagram, Linkedin …"
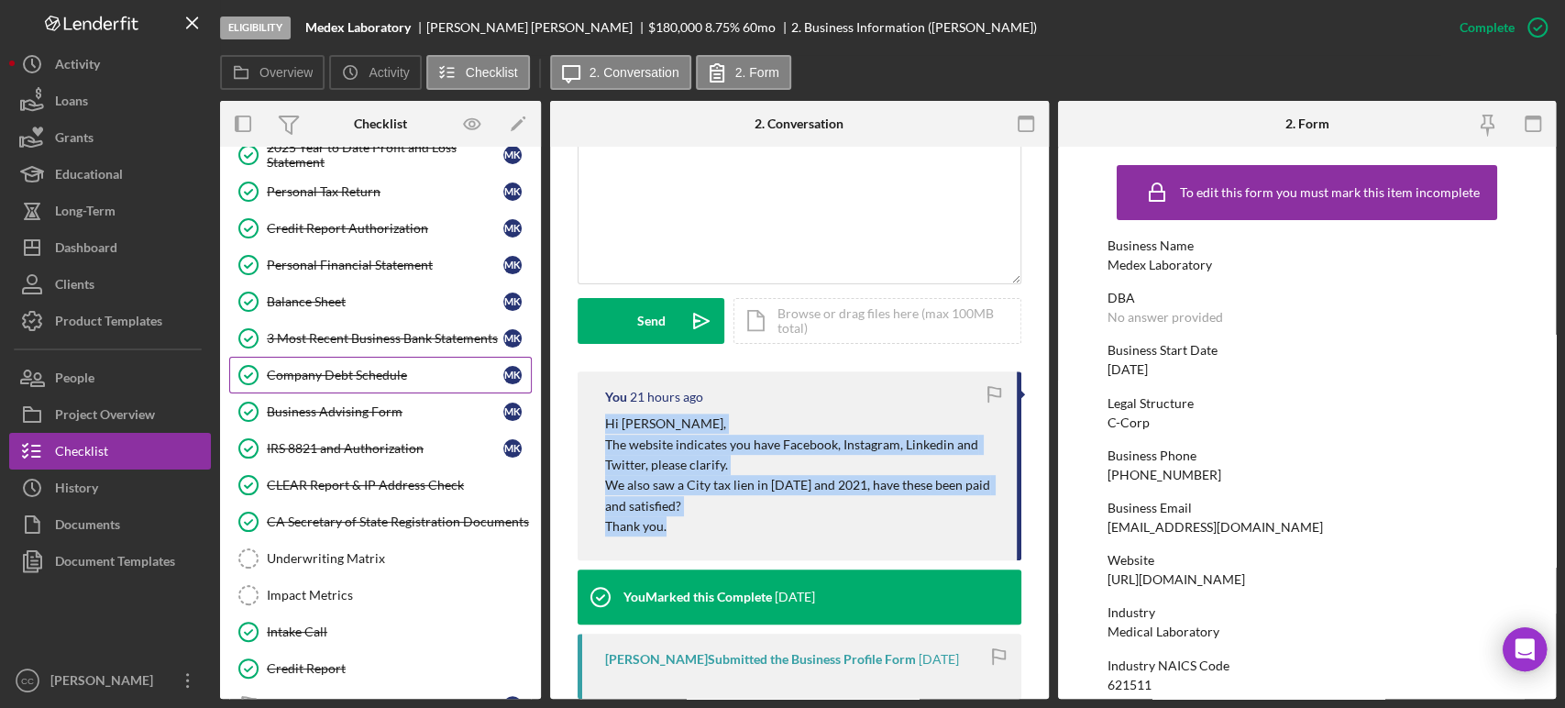
scroll to position [509, 0]
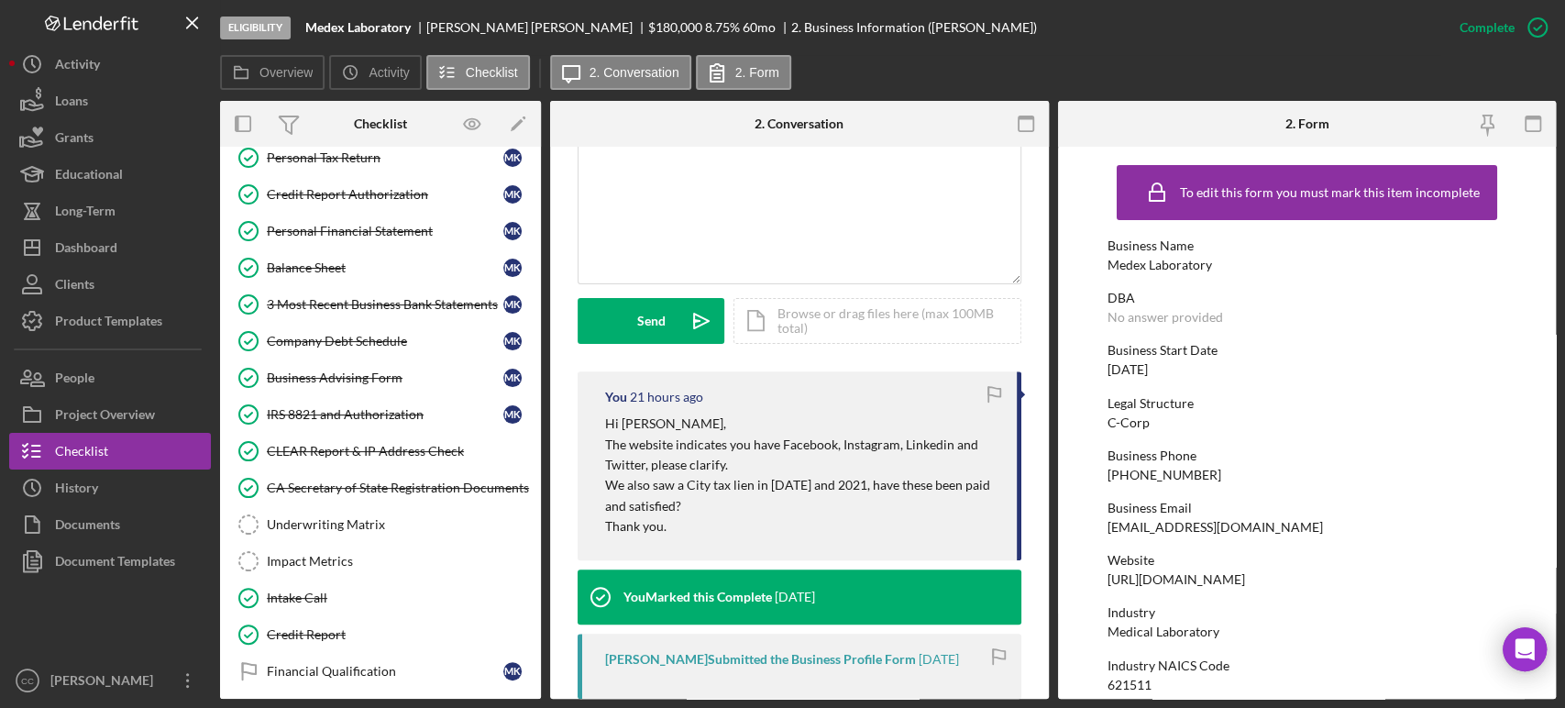
click at [1016, 357] on div "This item has been marked complete. In order for [PERSON_NAME] to upload docume…" at bounding box center [799, 332] width 499 height 1185
